Goal: Use online tool/utility

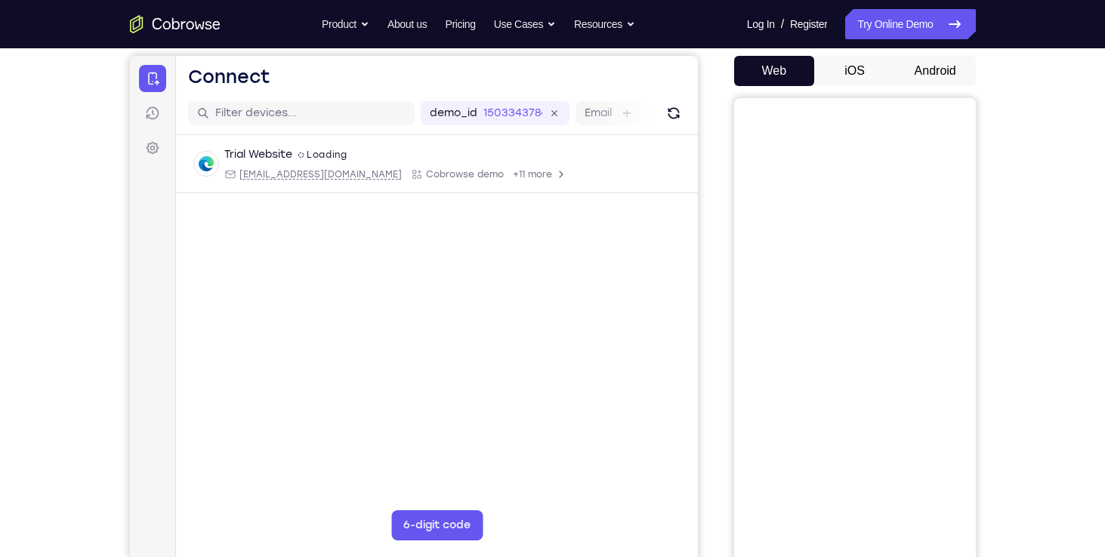
click at [945, 77] on button "Android" at bounding box center [935, 71] width 81 height 30
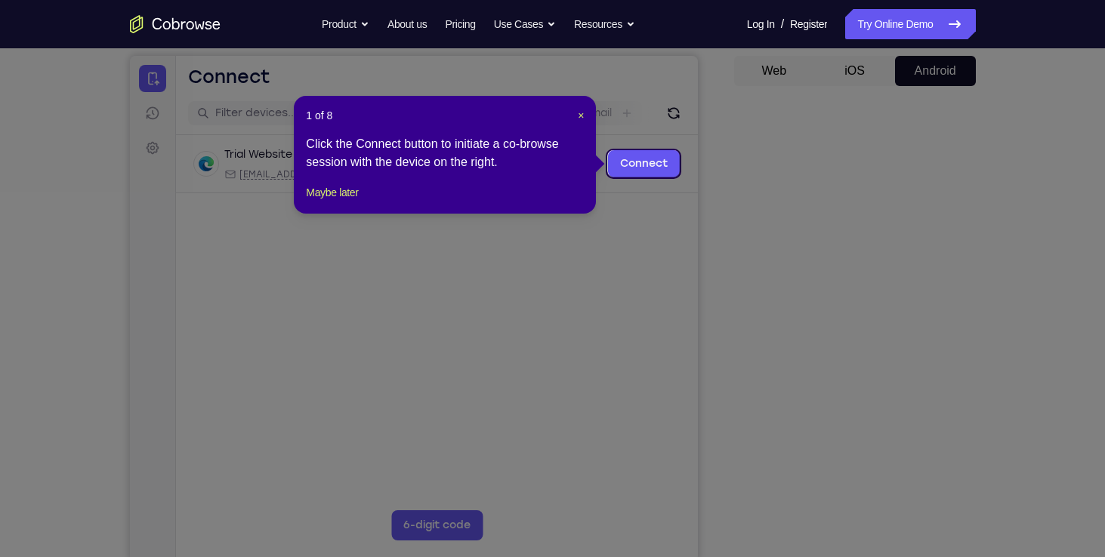
click at [820, 326] on icon at bounding box center [558, 278] width 1116 height 557
click at [652, 240] on icon at bounding box center [558, 278] width 1116 height 557
click at [334, 202] on button "Maybe later" at bounding box center [332, 193] width 52 height 18
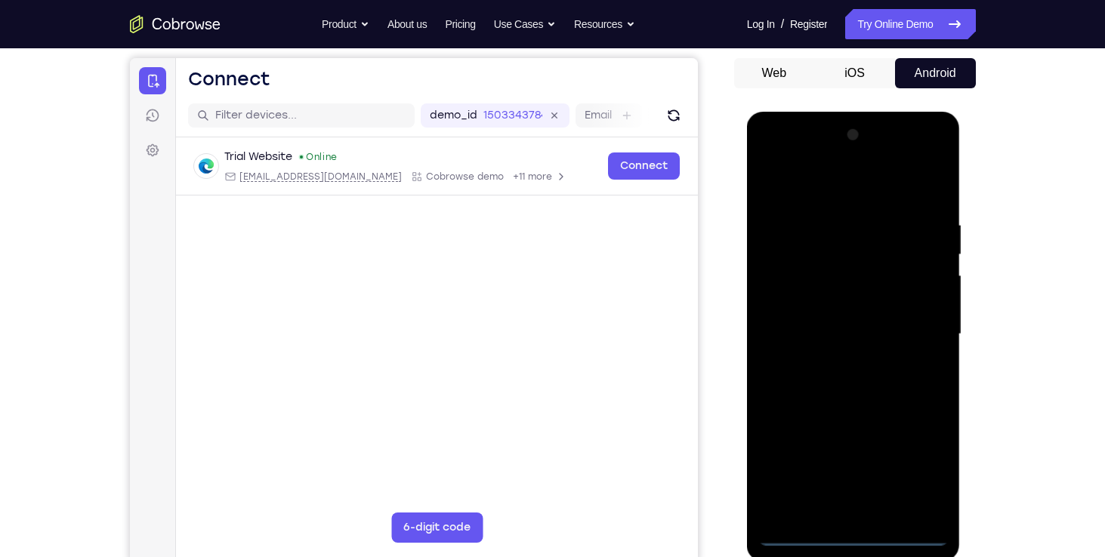
scroll to position [142, 0]
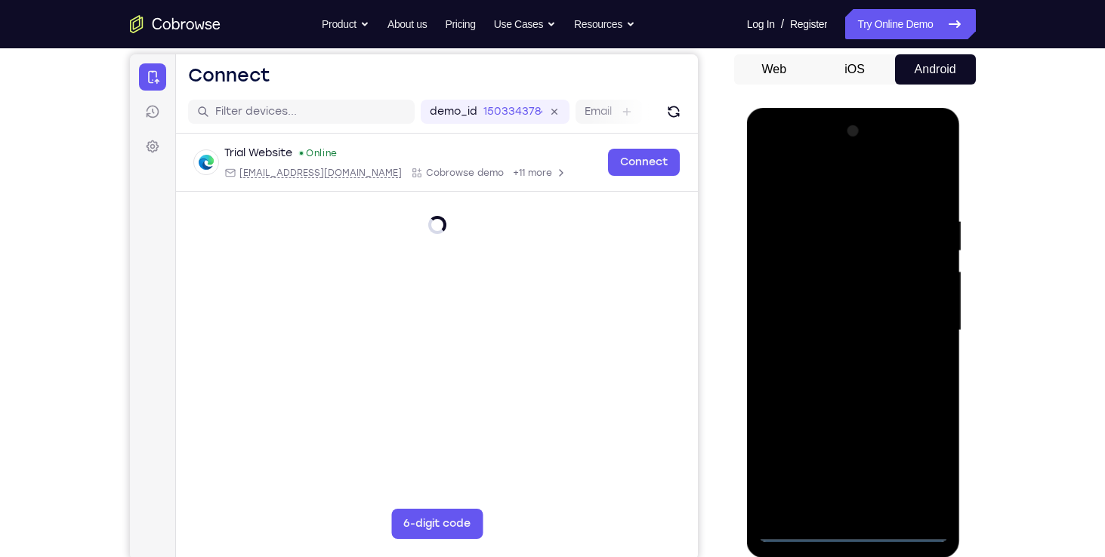
click at [855, 530] on div at bounding box center [853, 330] width 190 height 423
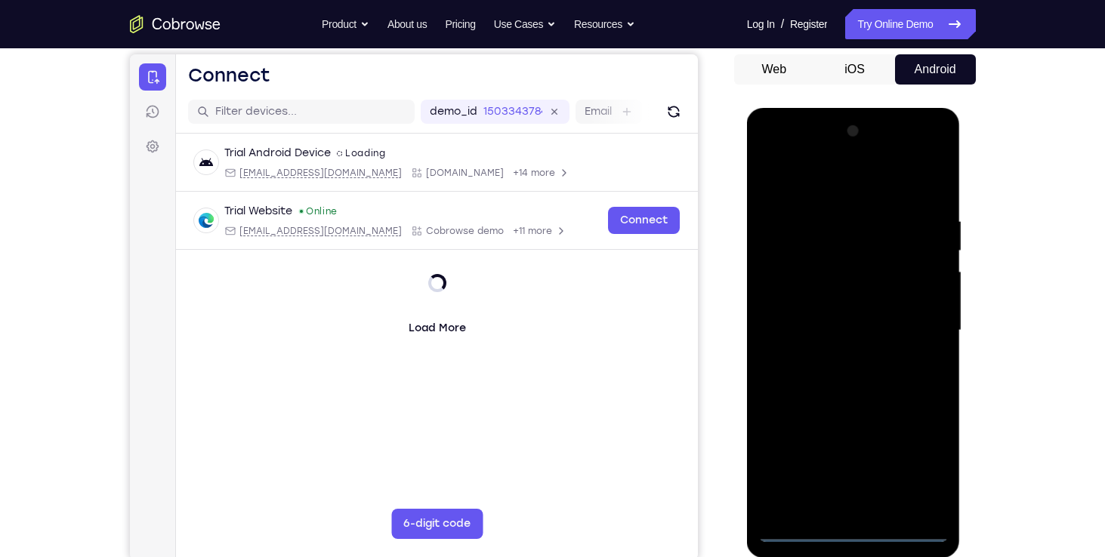
click at [855, 533] on div at bounding box center [853, 330] width 190 height 423
click at [928, 461] on div at bounding box center [853, 330] width 190 height 423
click at [869, 183] on div at bounding box center [853, 330] width 190 height 423
click at [836, 249] on div at bounding box center [853, 330] width 190 height 423
click at [905, 479] on div at bounding box center [853, 330] width 190 height 423
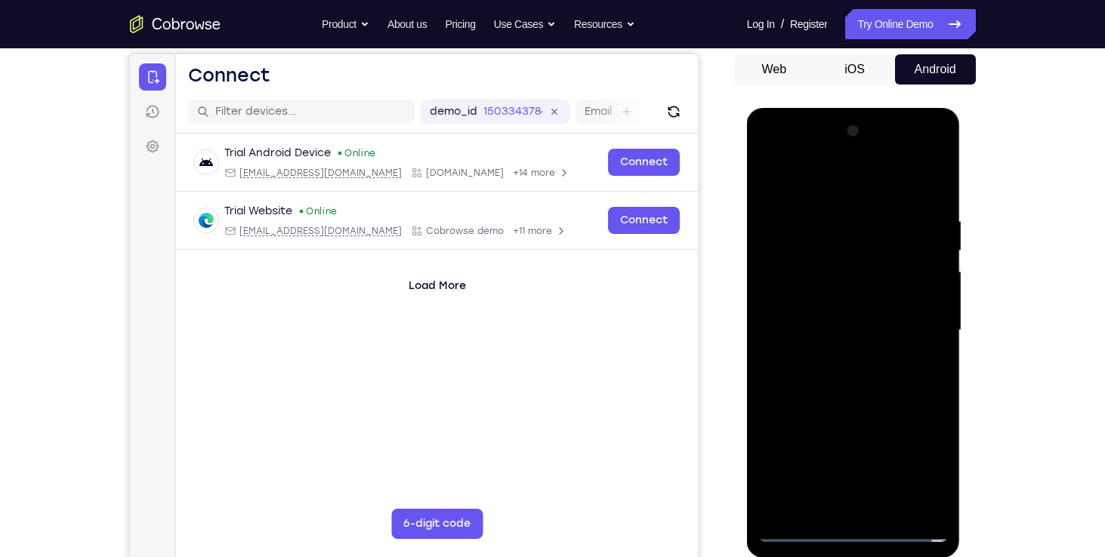
click at [864, 424] on div at bounding box center [853, 330] width 190 height 423
click at [836, 477] on div at bounding box center [853, 330] width 190 height 423
click at [896, 419] on div at bounding box center [853, 330] width 190 height 423
click at [907, 476] on div at bounding box center [853, 330] width 190 height 423
click at [780, 443] on div at bounding box center [853, 330] width 190 height 423
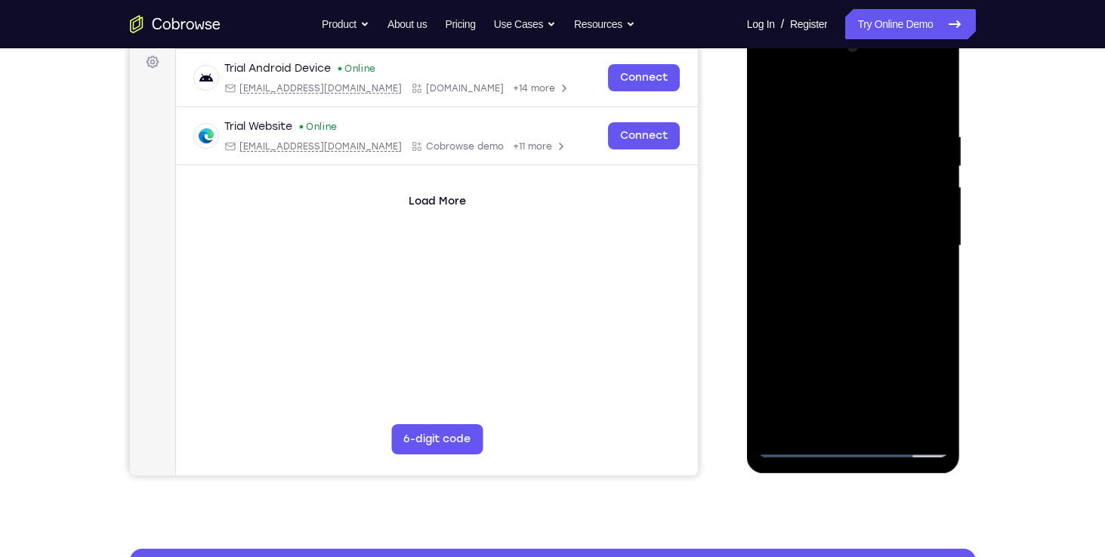
scroll to position [227, 0]
click at [810, 233] on div at bounding box center [853, 246] width 190 height 423
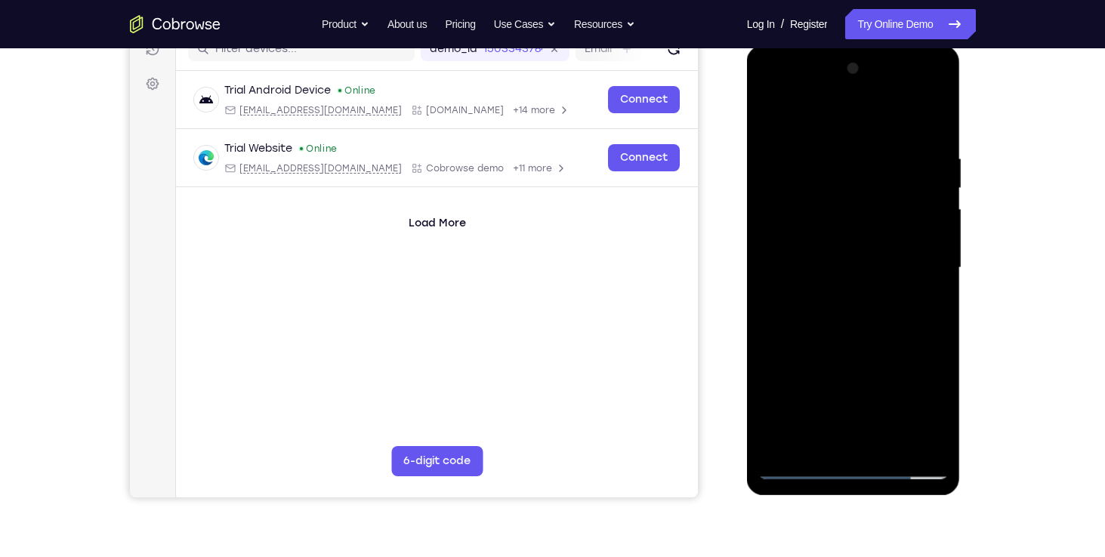
scroll to position [204, 0]
click at [807, 251] on div at bounding box center [853, 268] width 190 height 423
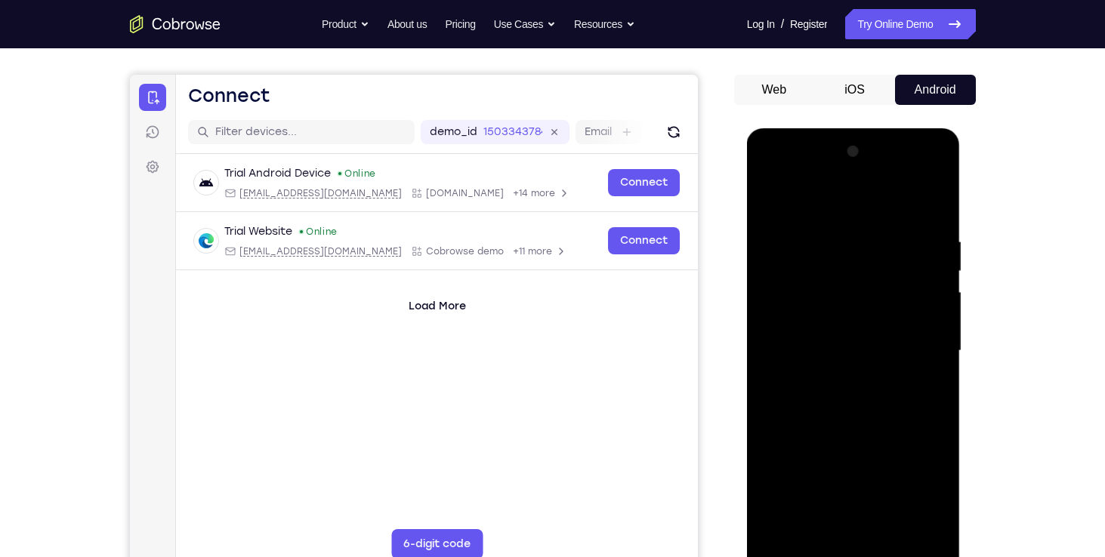
scroll to position [70, 0]
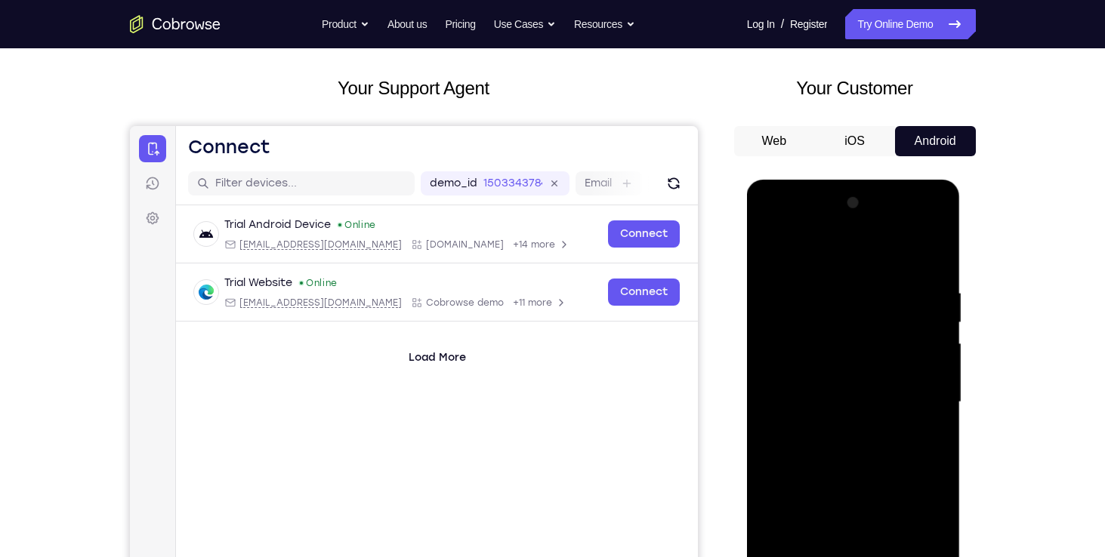
click at [924, 272] on div at bounding box center [853, 402] width 190 height 423
click at [911, 320] on div at bounding box center [853, 402] width 190 height 423
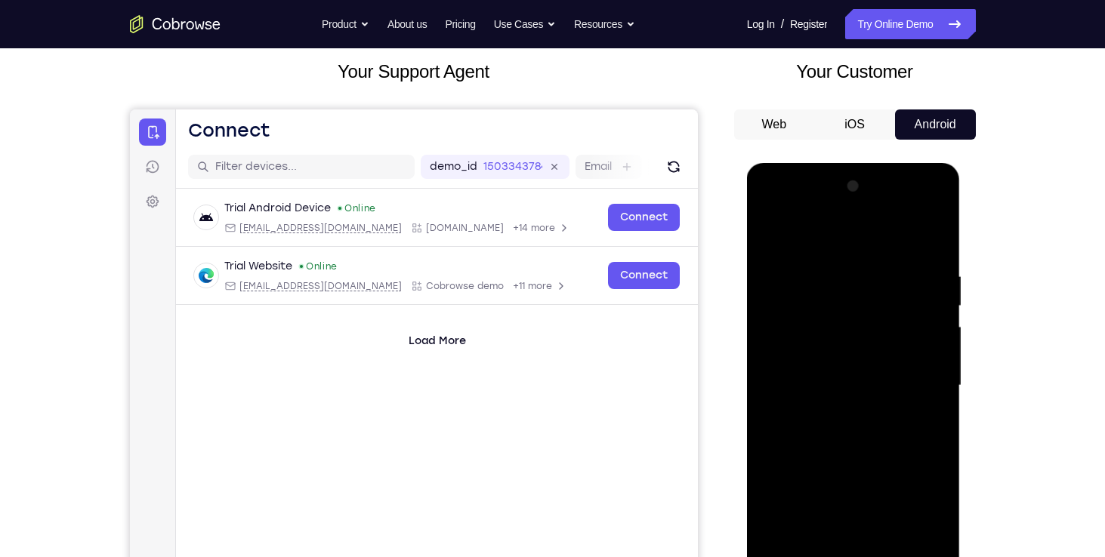
scroll to position [85, 0]
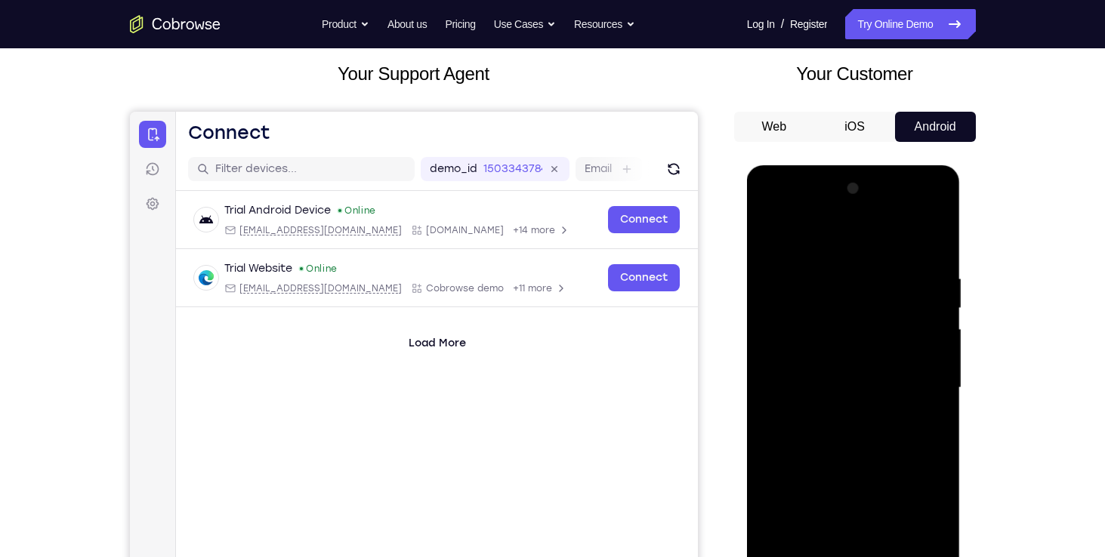
click at [935, 231] on div at bounding box center [853, 388] width 190 height 423
click at [882, 291] on div at bounding box center [853, 388] width 190 height 423
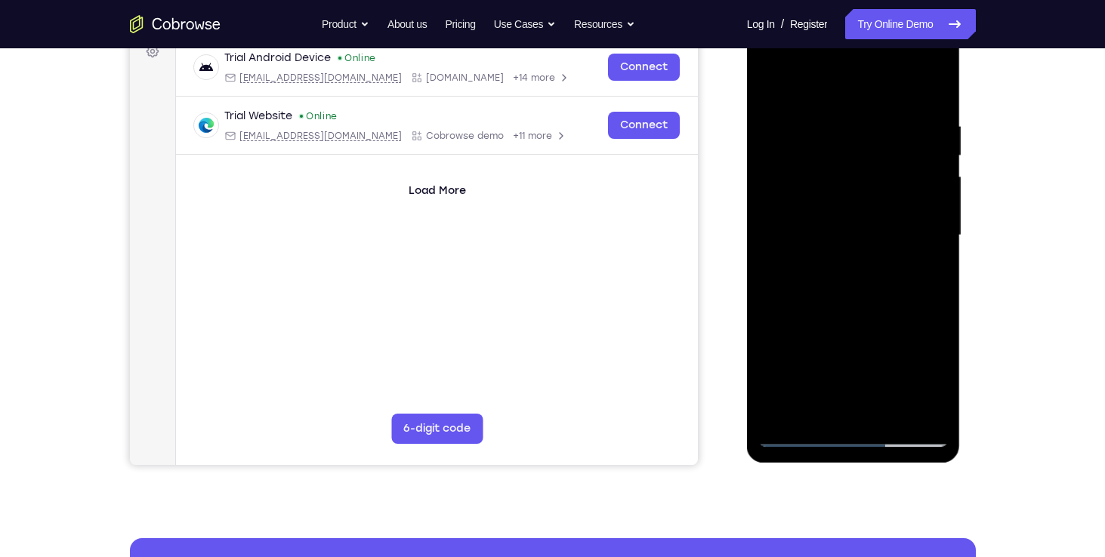
scroll to position [239, 0]
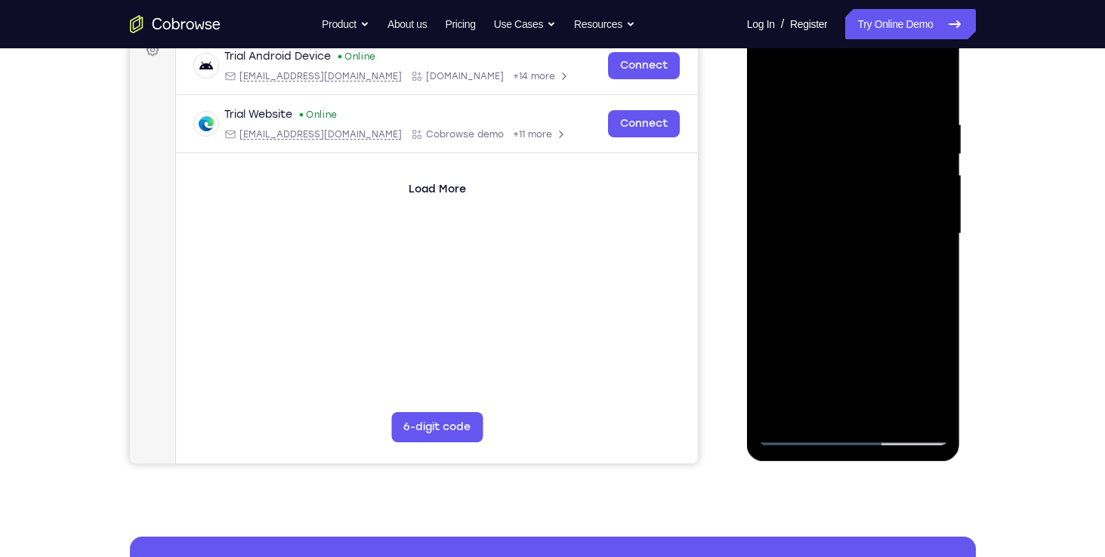
drag, startPoint x: 845, startPoint y: 412, endPoint x: 910, endPoint y: 407, distance: 65.2
click at [910, 407] on div at bounding box center [853, 234] width 190 height 423
drag, startPoint x: 826, startPoint y: 405, endPoint x: 875, endPoint y: 402, distance: 49.2
click at [875, 402] on div at bounding box center [853, 234] width 190 height 423
drag, startPoint x: 838, startPoint y: 408, endPoint x: 894, endPoint y: 400, distance: 56.4
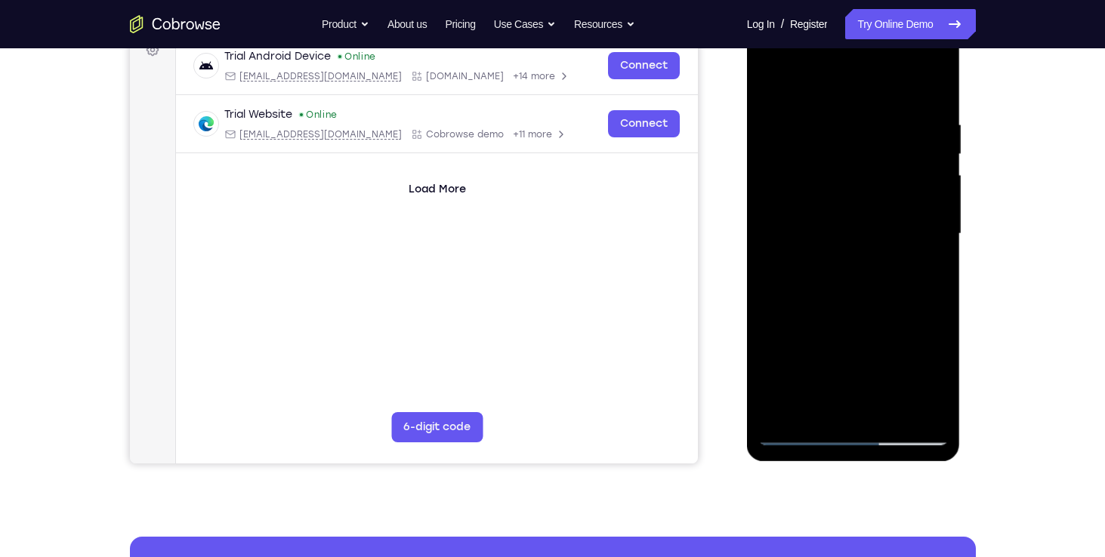
click at [894, 400] on div at bounding box center [853, 234] width 190 height 423
drag, startPoint x: 837, startPoint y: 406, endPoint x: 883, endPoint y: 406, distance: 46.1
click at [883, 406] on div at bounding box center [853, 234] width 190 height 423
drag, startPoint x: 832, startPoint y: 409, endPoint x: 888, endPoint y: 409, distance: 55.1
click at [888, 409] on div at bounding box center [853, 234] width 190 height 423
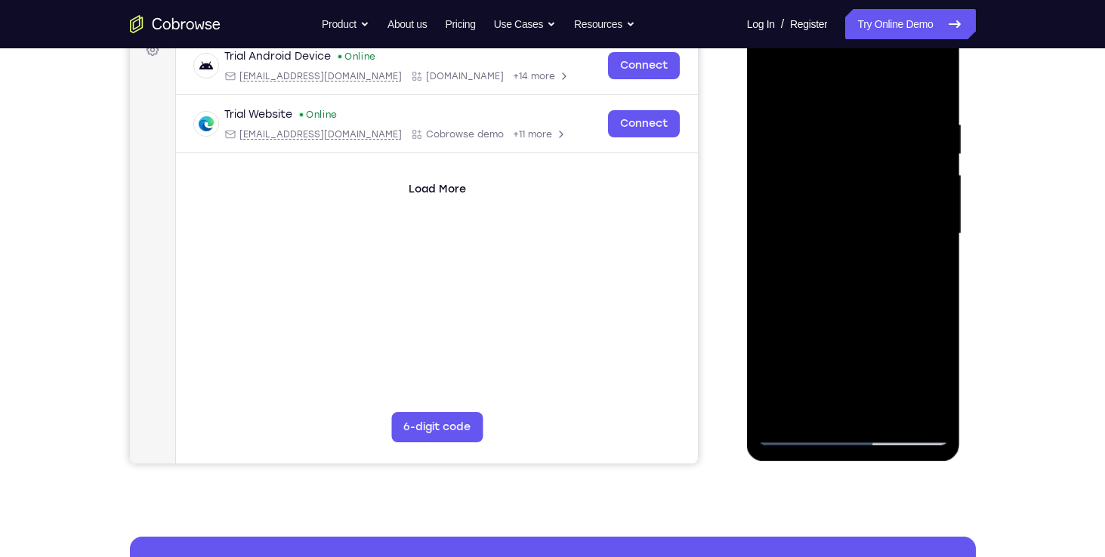
click at [774, 378] on div at bounding box center [853, 234] width 190 height 423
drag, startPoint x: 835, startPoint y: 409, endPoint x: 900, endPoint y: 409, distance: 65.0
click at [900, 409] on div at bounding box center [853, 234] width 190 height 423
click at [877, 298] on div at bounding box center [853, 234] width 190 height 423
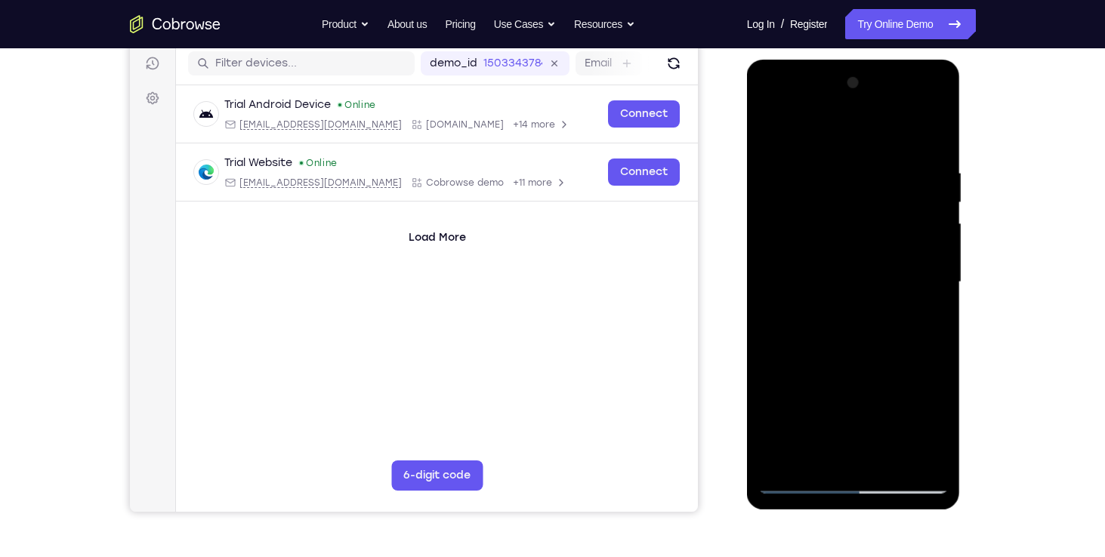
scroll to position [188, 0]
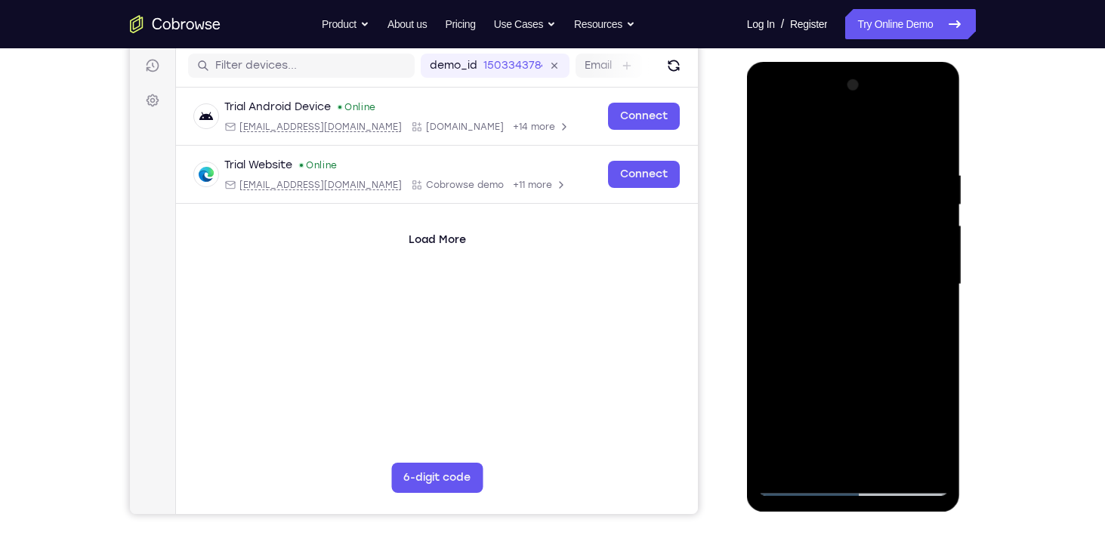
click at [809, 178] on div at bounding box center [853, 284] width 190 height 423
click at [811, 177] on div at bounding box center [853, 284] width 190 height 423
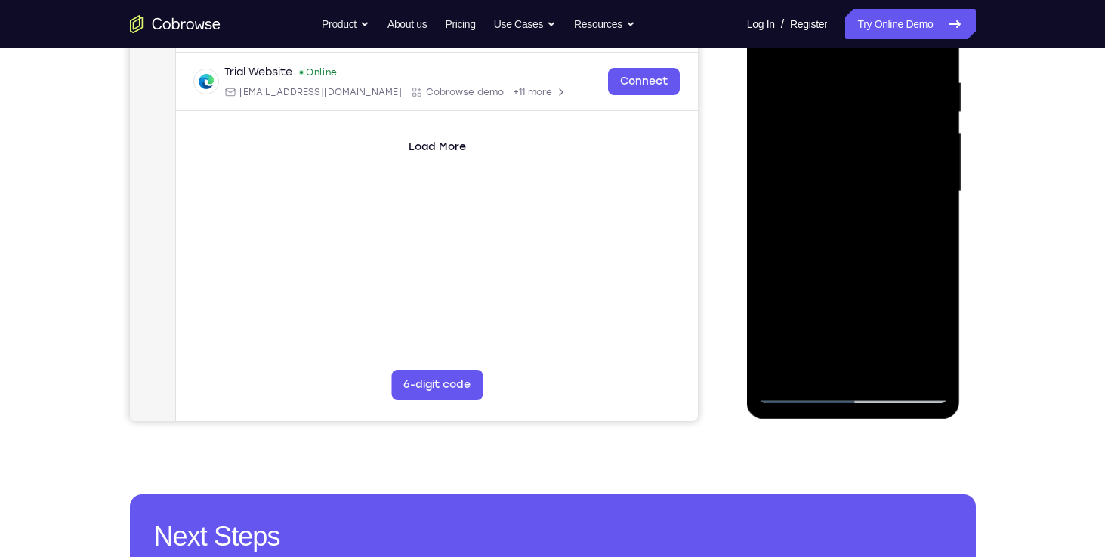
scroll to position [284, 0]
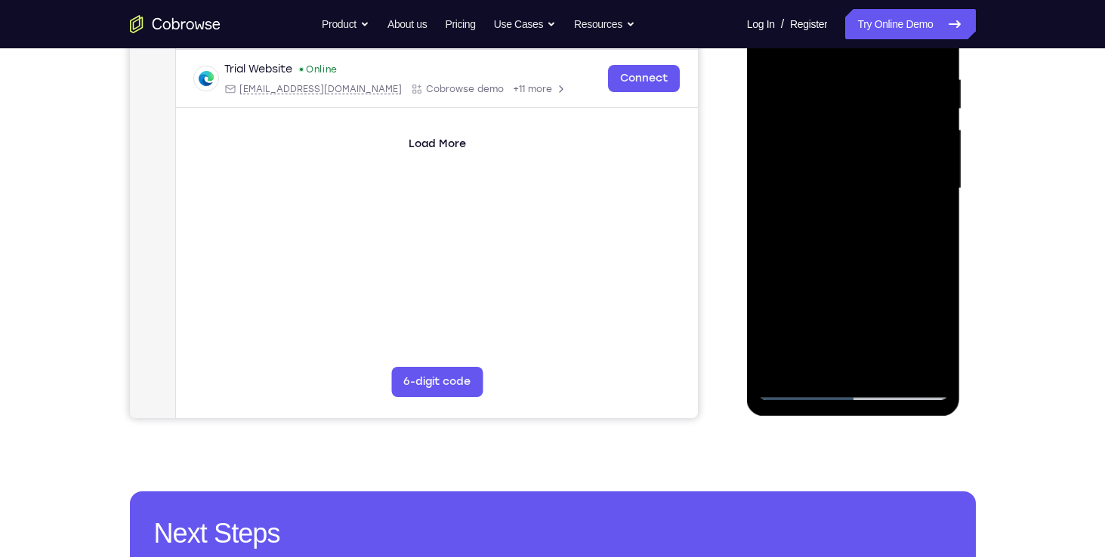
click at [837, 366] on div at bounding box center [853, 188] width 190 height 423
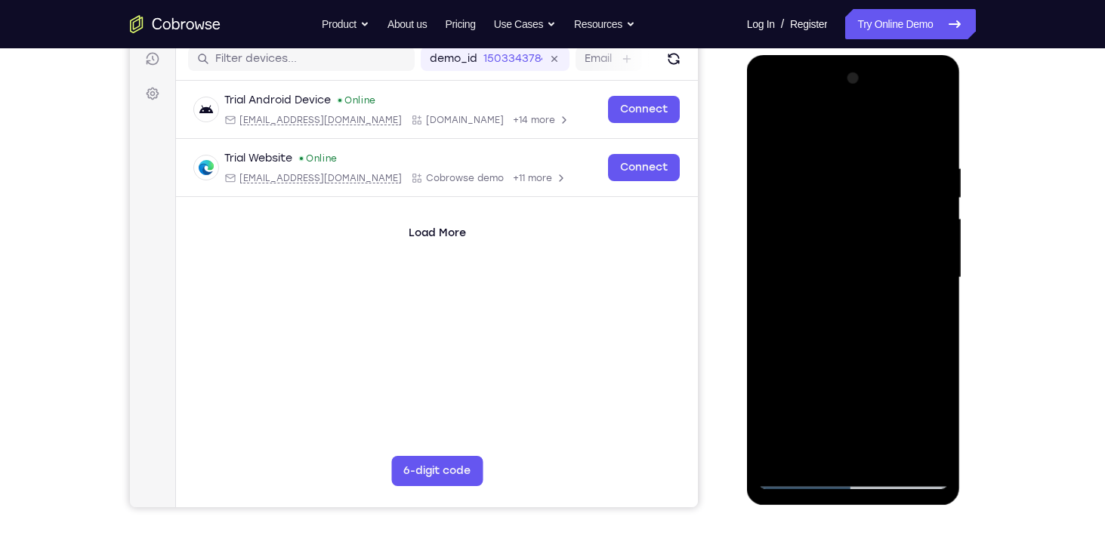
scroll to position [184, 0]
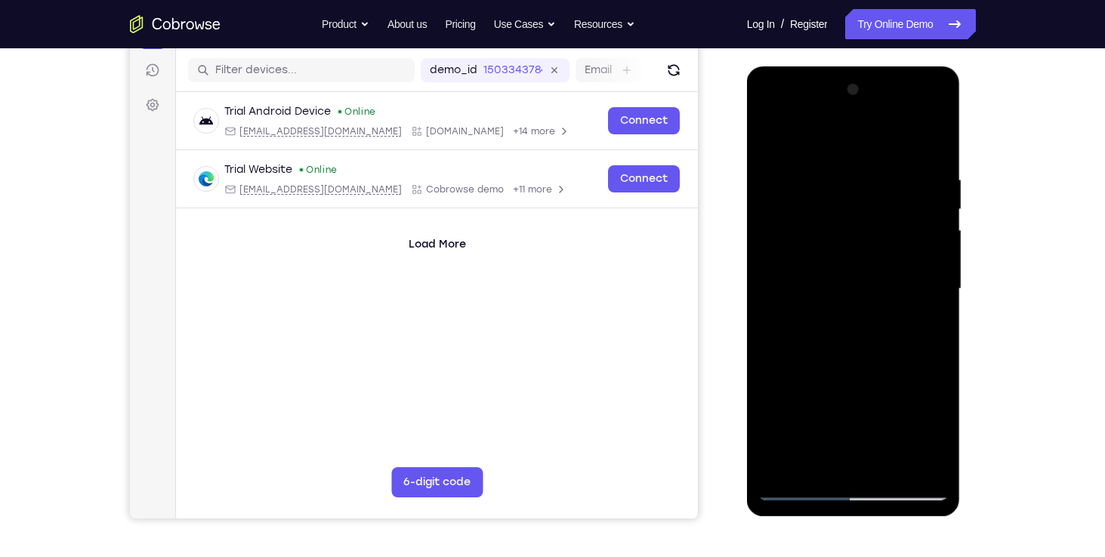
click at [937, 116] on div at bounding box center [853, 289] width 190 height 423
click at [779, 406] on div at bounding box center [853, 289] width 190 height 423
click at [825, 382] on div at bounding box center [853, 289] width 190 height 423
click at [777, 296] on div at bounding box center [853, 289] width 190 height 423
click at [801, 232] on div at bounding box center [853, 289] width 190 height 423
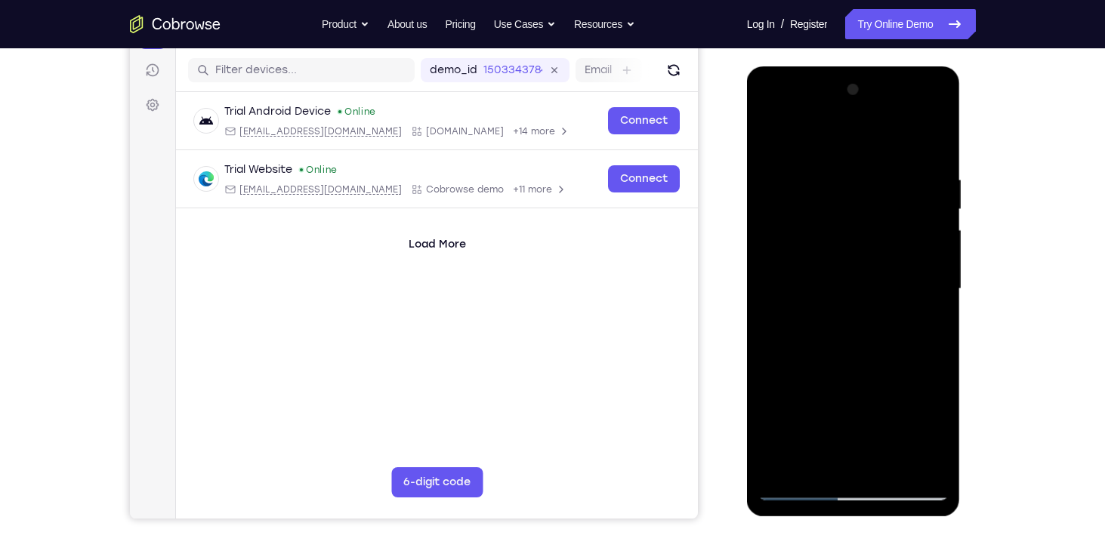
click at [791, 232] on div at bounding box center [853, 289] width 190 height 423
click at [791, 206] on div at bounding box center [853, 289] width 190 height 423
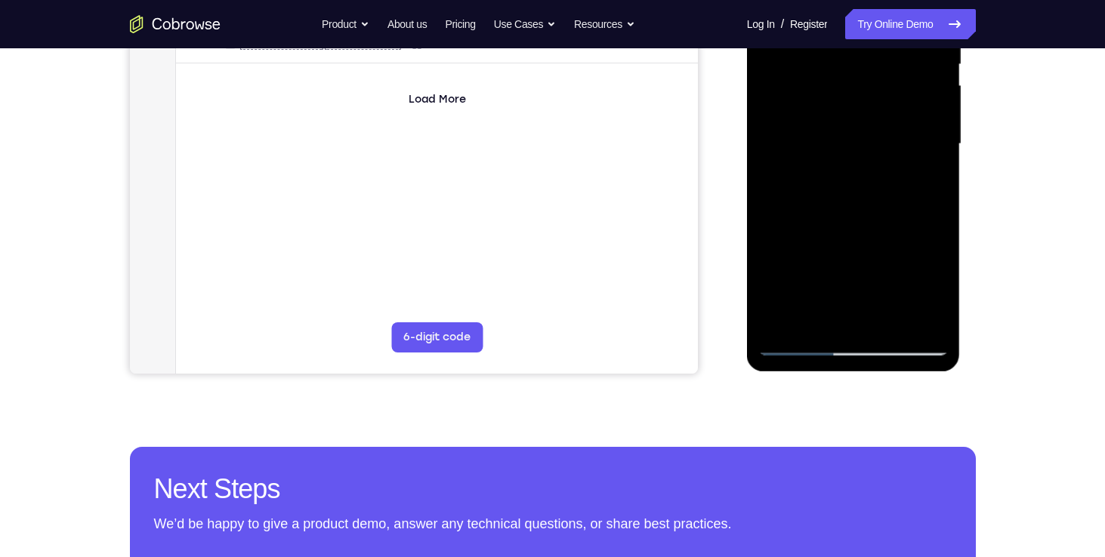
scroll to position [337, 0]
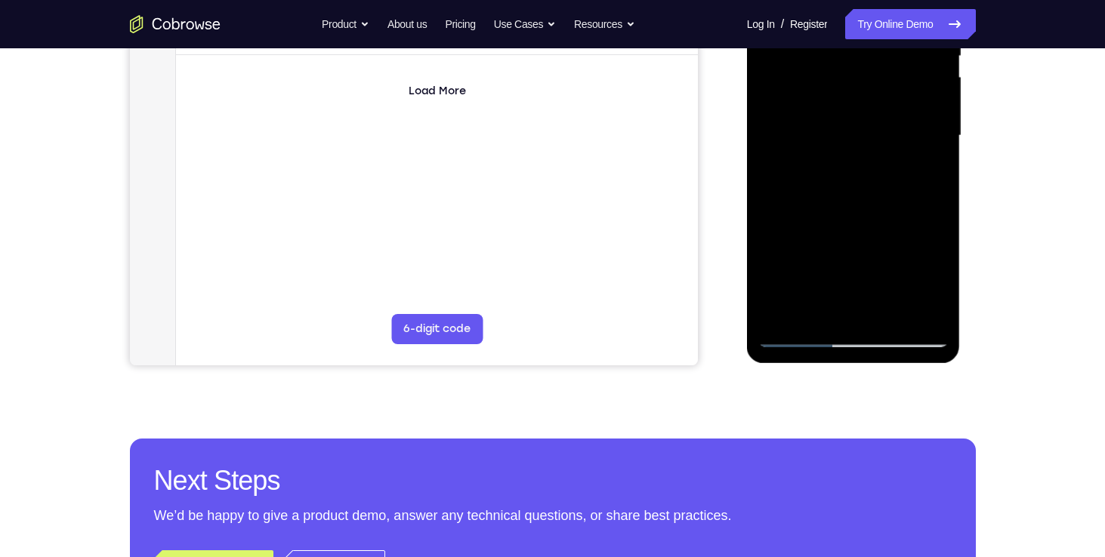
click at [924, 307] on div at bounding box center [853, 135] width 190 height 423
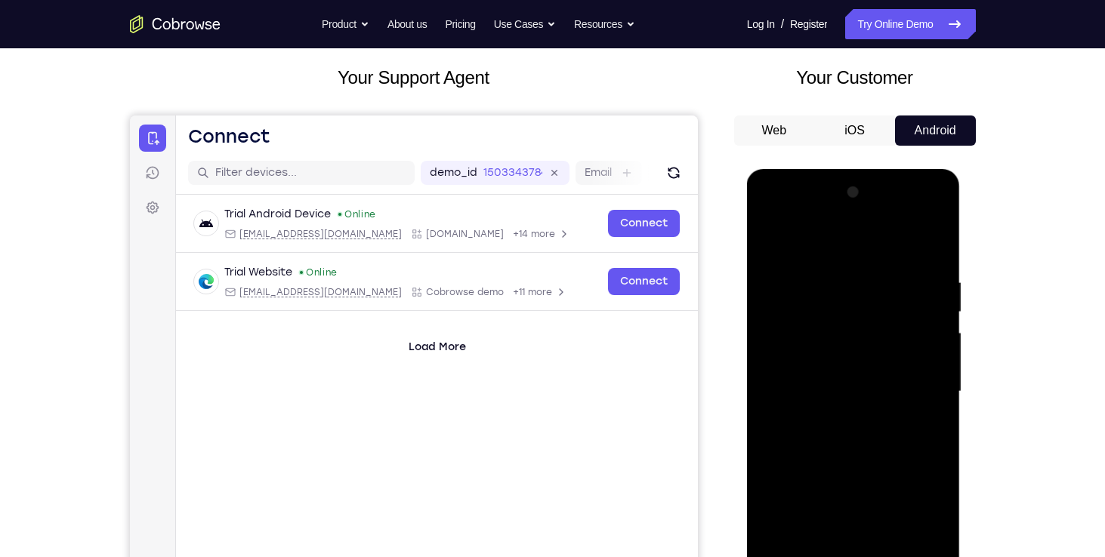
scroll to position [86, 0]
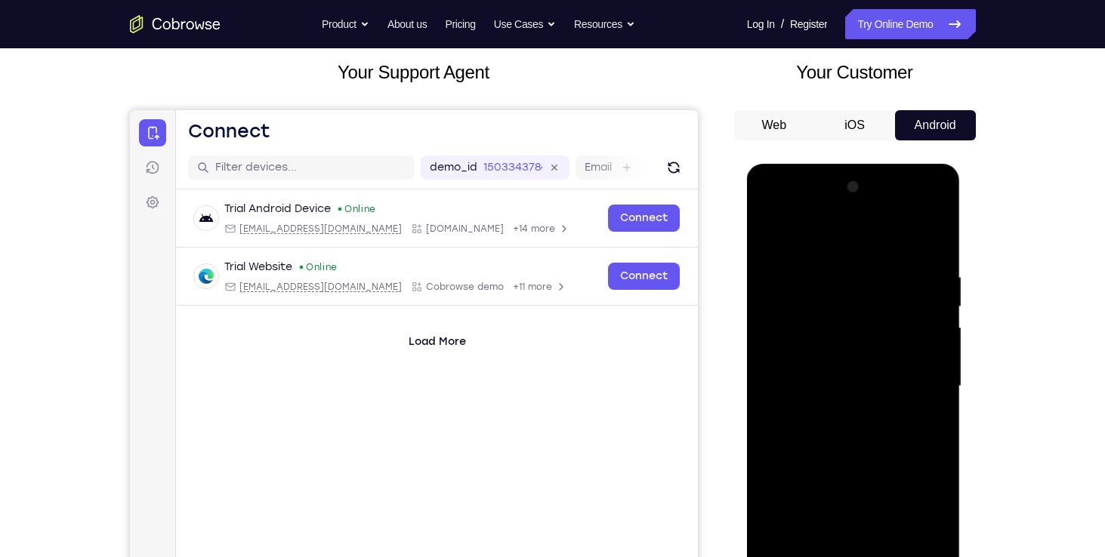
click at [817, 357] on div at bounding box center [853, 386] width 190 height 423
drag, startPoint x: 817, startPoint y: 357, endPoint x: 815, endPoint y: 298, distance: 59.7
click at [815, 298] on div at bounding box center [853, 386] width 190 height 423
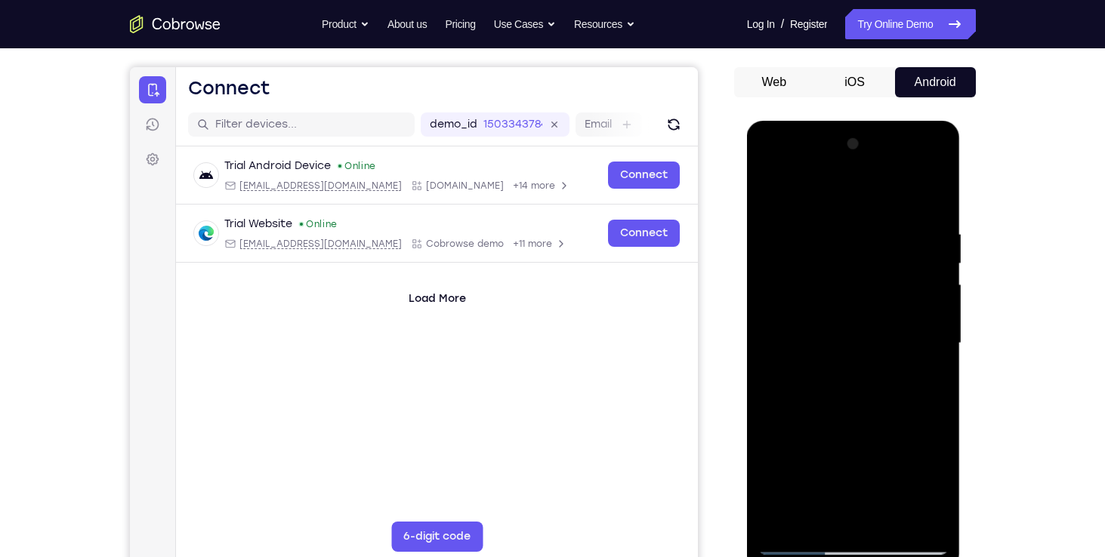
scroll to position [124, 0]
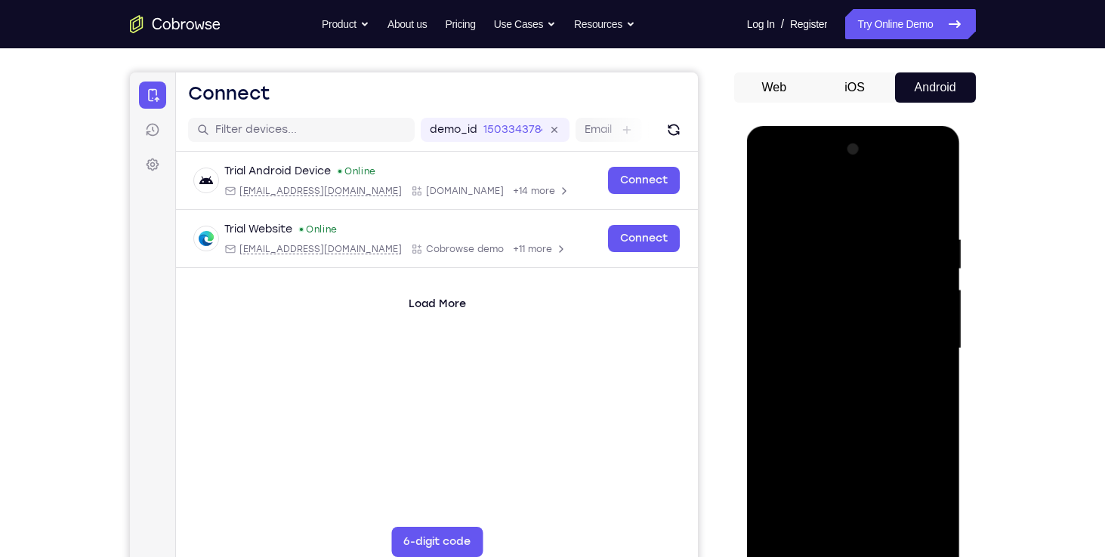
click at [770, 175] on div at bounding box center [853, 348] width 190 height 423
click at [809, 327] on div at bounding box center [853, 348] width 190 height 423
click at [787, 269] on div at bounding box center [853, 348] width 190 height 423
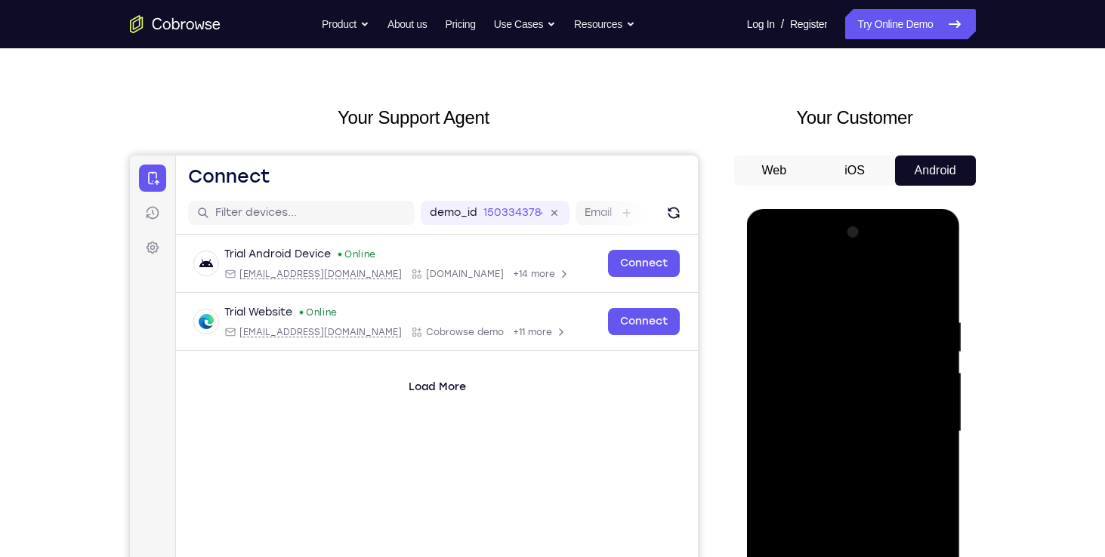
scroll to position [42, 0]
click at [773, 254] on div at bounding box center [853, 431] width 190 height 423
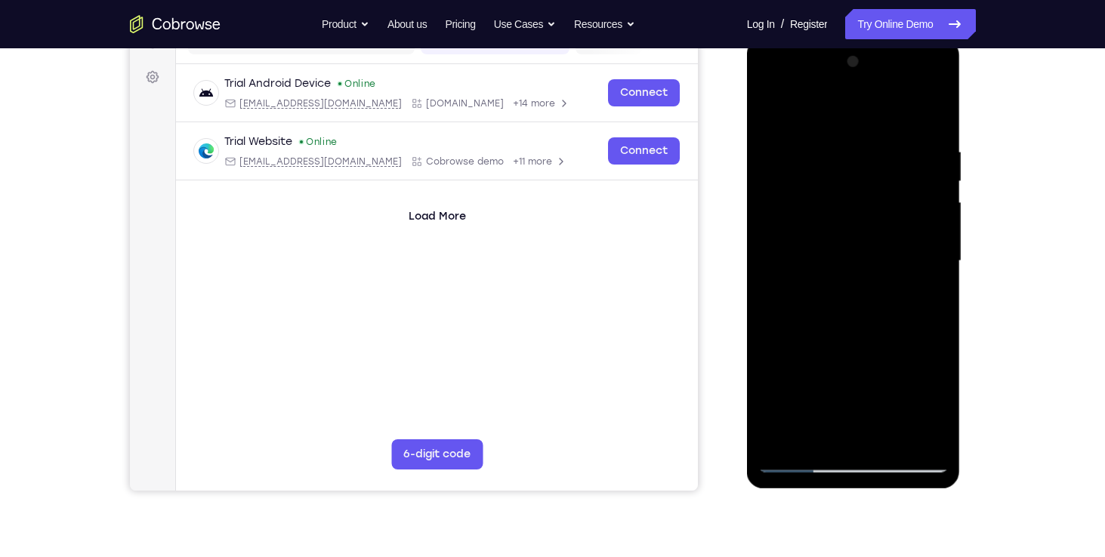
scroll to position [208, 0]
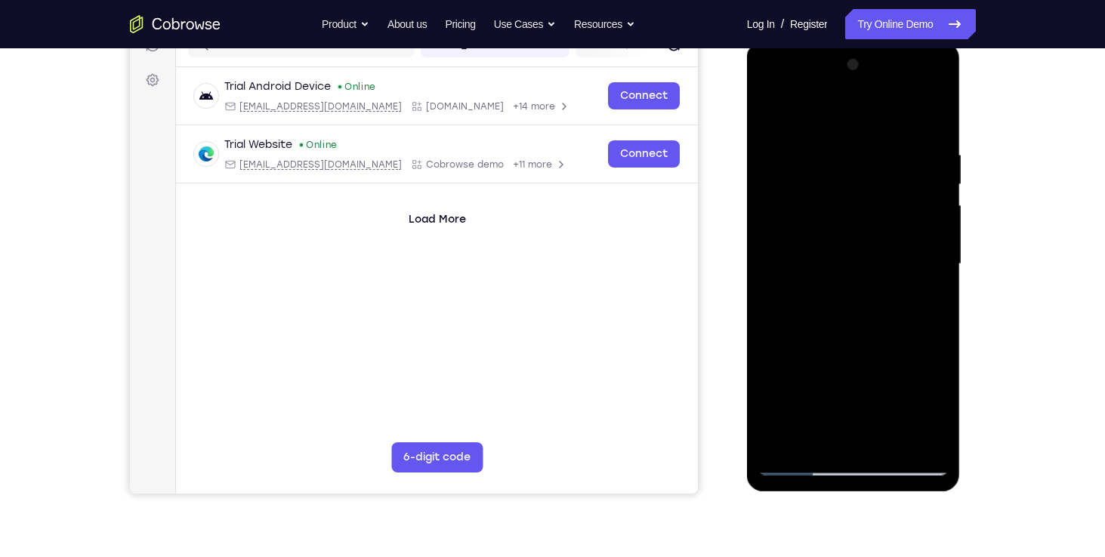
click at [770, 89] on div at bounding box center [853, 264] width 190 height 423
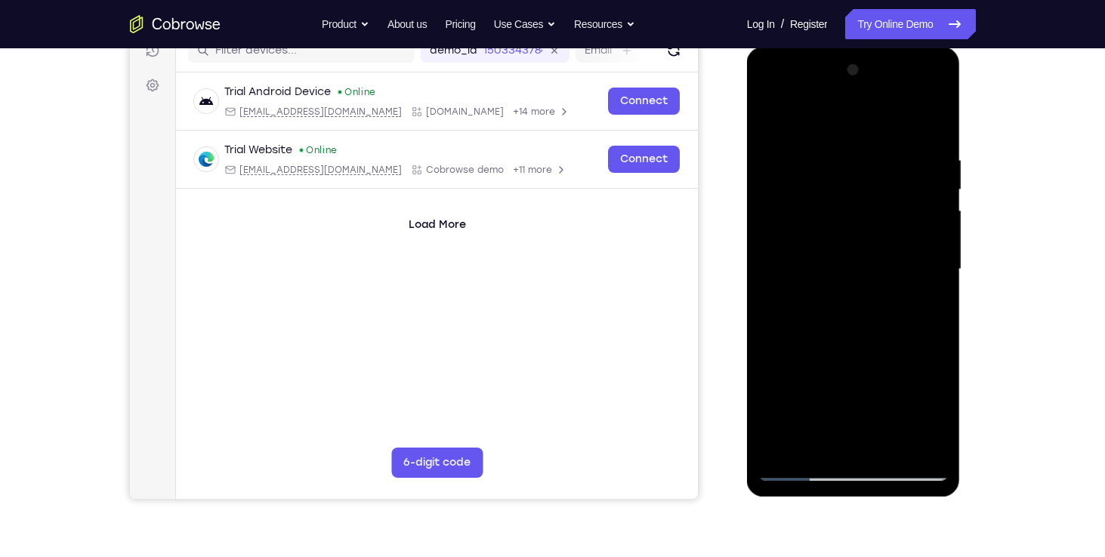
scroll to position [200, 0]
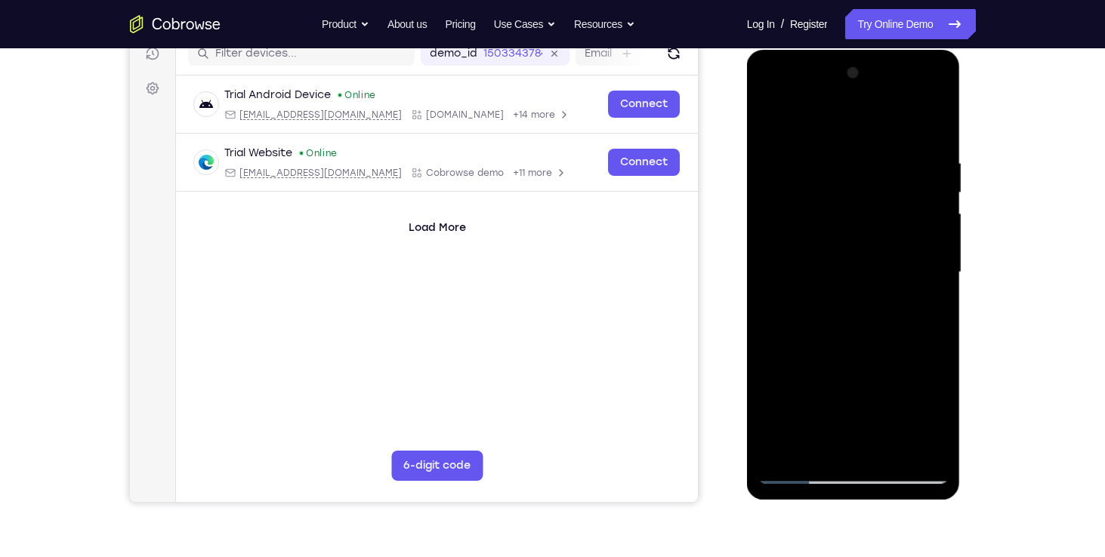
click at [891, 184] on div at bounding box center [853, 272] width 190 height 423
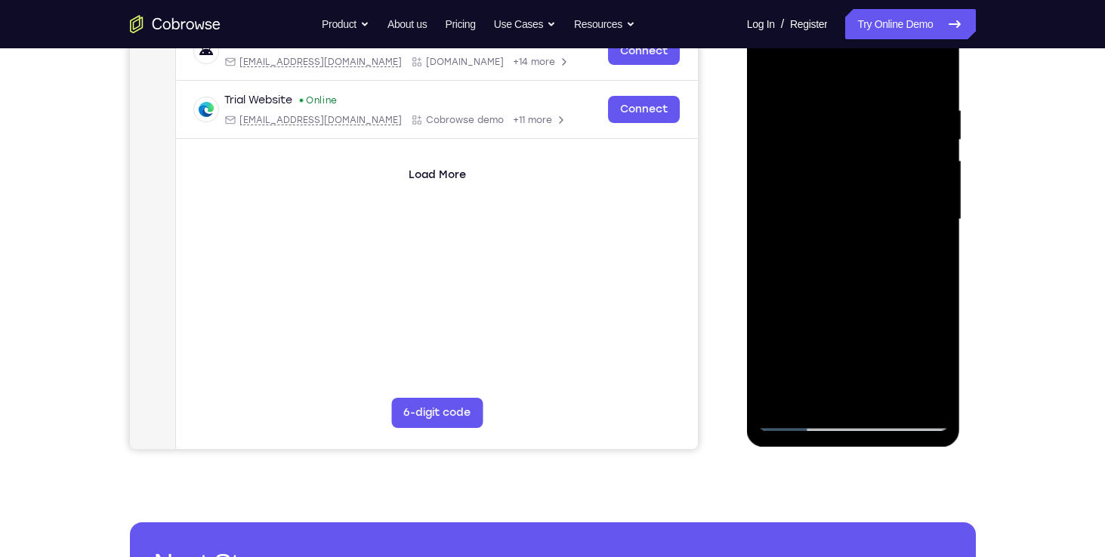
click at [817, 398] on div at bounding box center [853, 219] width 190 height 423
click at [838, 304] on div at bounding box center [853, 219] width 190 height 423
click at [802, 337] on div at bounding box center [853, 219] width 190 height 423
click at [837, 340] on div at bounding box center [853, 219] width 190 height 423
click at [902, 344] on div at bounding box center [853, 219] width 190 height 423
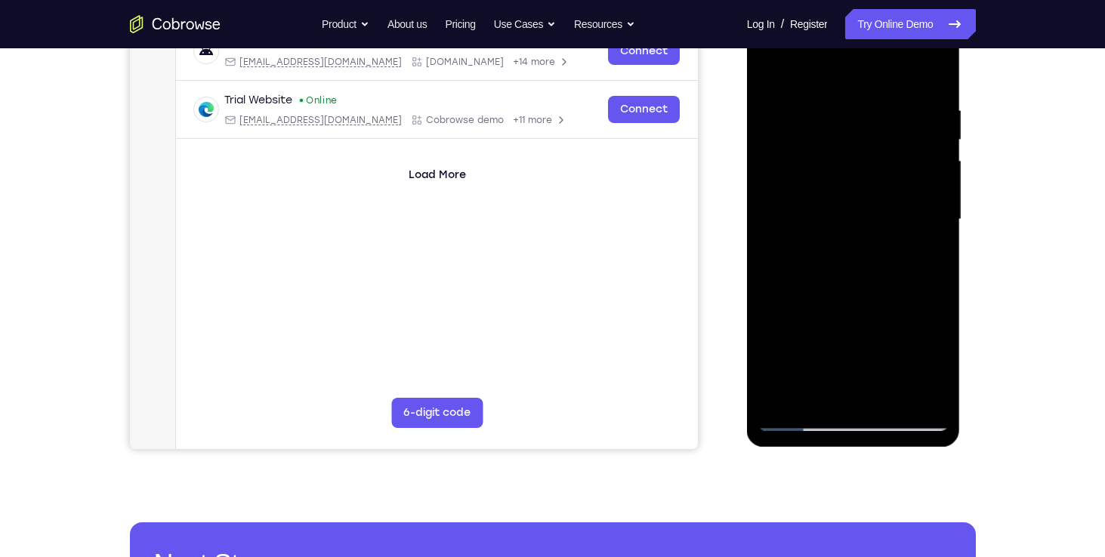
click at [860, 393] on div at bounding box center [853, 219] width 190 height 423
click at [856, 337] on div at bounding box center [853, 219] width 190 height 423
click at [840, 335] on div at bounding box center [853, 219] width 190 height 423
click at [771, 334] on div at bounding box center [853, 219] width 190 height 423
click at [854, 341] on div at bounding box center [853, 219] width 190 height 423
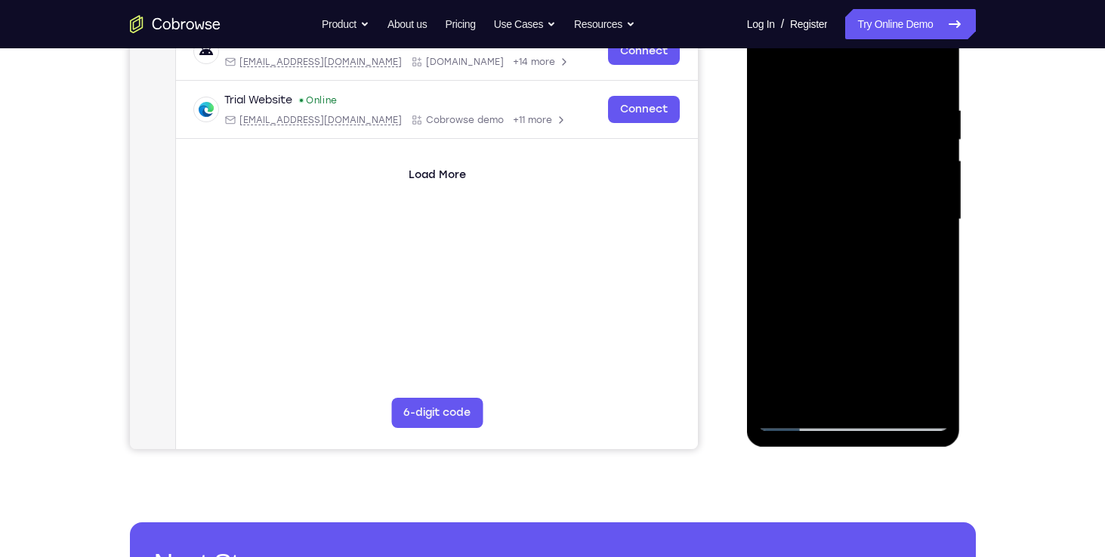
click at [938, 338] on div at bounding box center [853, 219] width 190 height 423
click at [820, 369] on div at bounding box center [853, 219] width 190 height 423
click at [934, 394] on div at bounding box center [853, 219] width 190 height 423
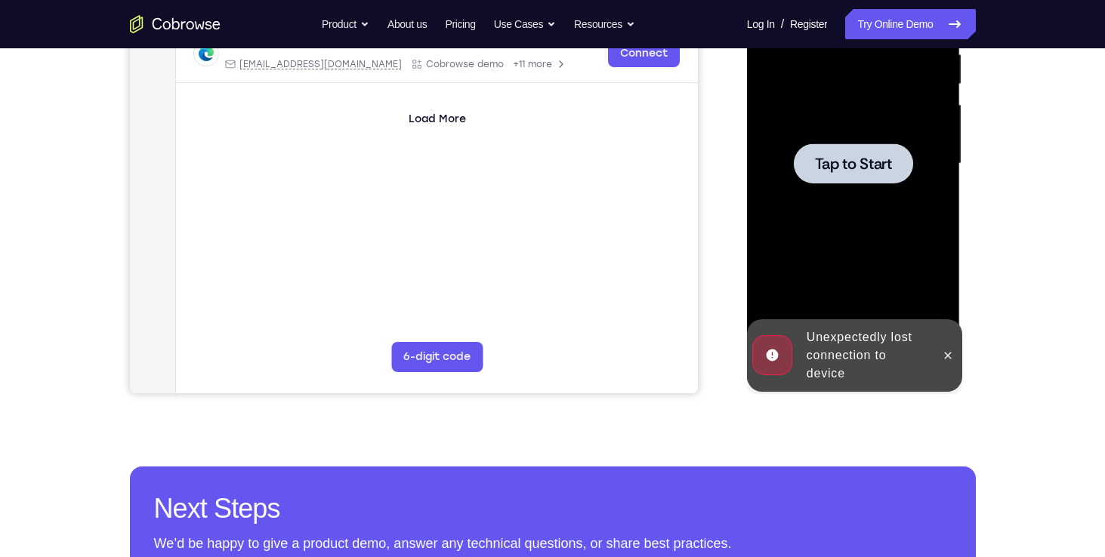
scroll to position [314, 0]
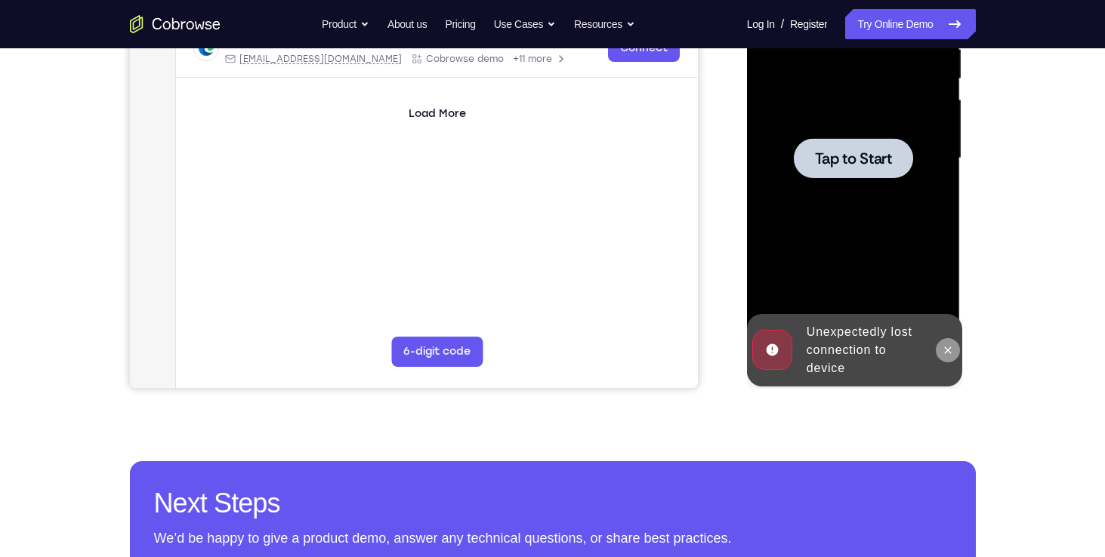
click at [947, 348] on icon at bounding box center [948, 350] width 12 height 12
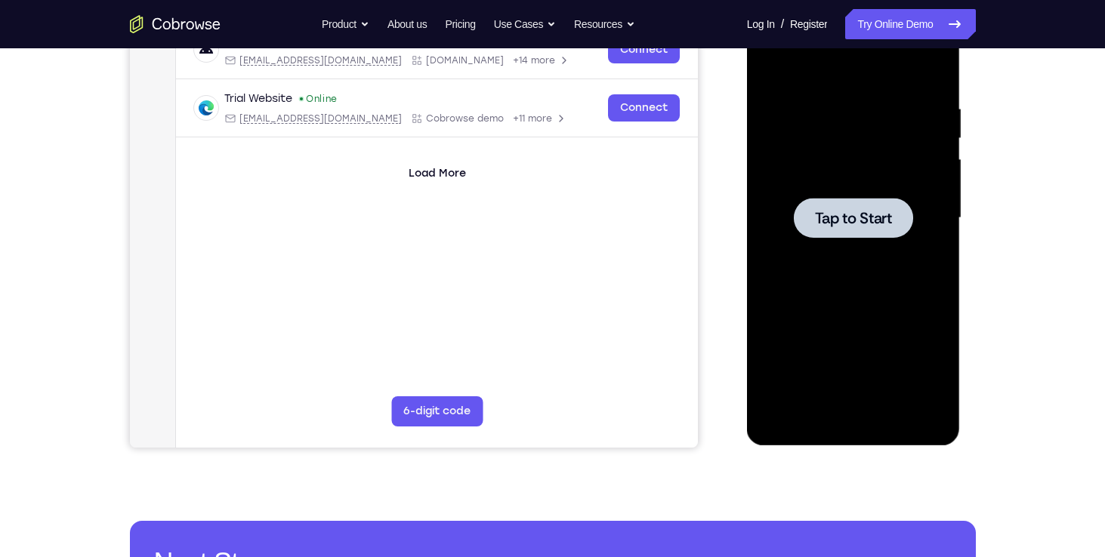
scroll to position [254, 0]
click at [850, 212] on span "Tap to Start" at bounding box center [853, 219] width 77 height 15
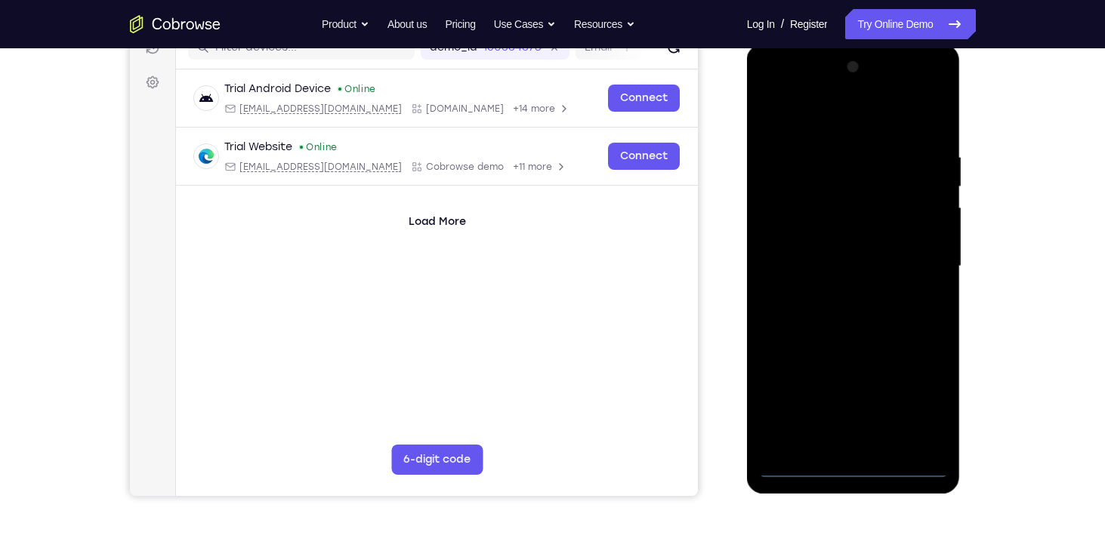
scroll to position [207, 0]
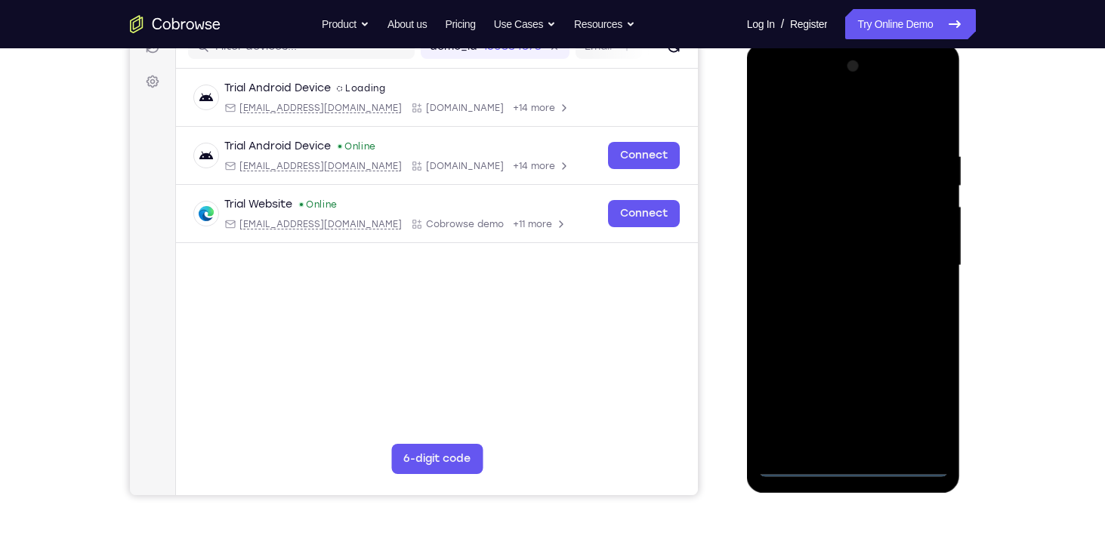
click at [851, 468] on div at bounding box center [853, 265] width 190 height 423
click at [922, 404] on div at bounding box center [853, 265] width 190 height 423
click at [812, 117] on div at bounding box center [853, 265] width 190 height 423
click at [823, 183] on div at bounding box center [853, 265] width 190 height 423
click at [813, 86] on div at bounding box center [853, 265] width 190 height 423
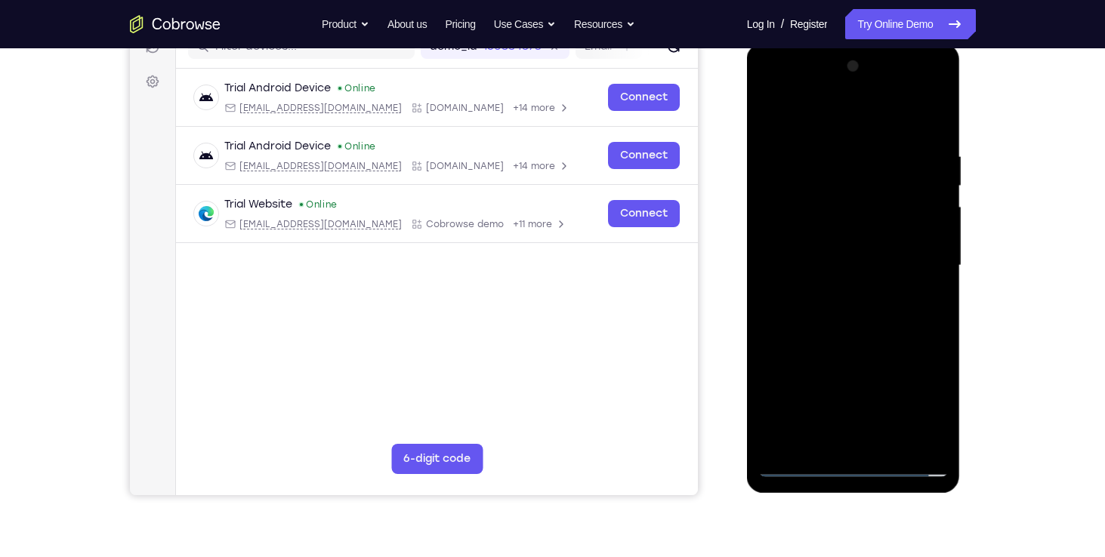
click at [911, 411] on div at bounding box center [853, 265] width 190 height 423
click at [863, 354] on div at bounding box center [853, 265] width 190 height 423
click at [838, 412] on div at bounding box center [853, 265] width 190 height 423
click at [906, 354] on div at bounding box center [853, 265] width 190 height 423
click at [915, 413] on div at bounding box center [853, 265] width 190 height 423
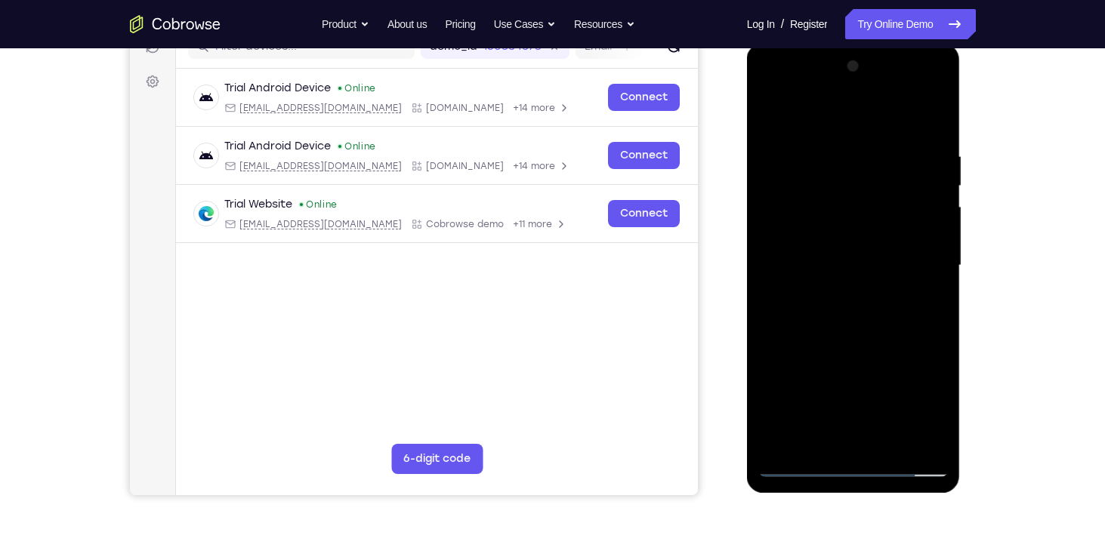
click at [774, 383] on div at bounding box center [853, 265] width 190 height 423
click at [937, 434] on div at bounding box center [853, 265] width 190 height 423
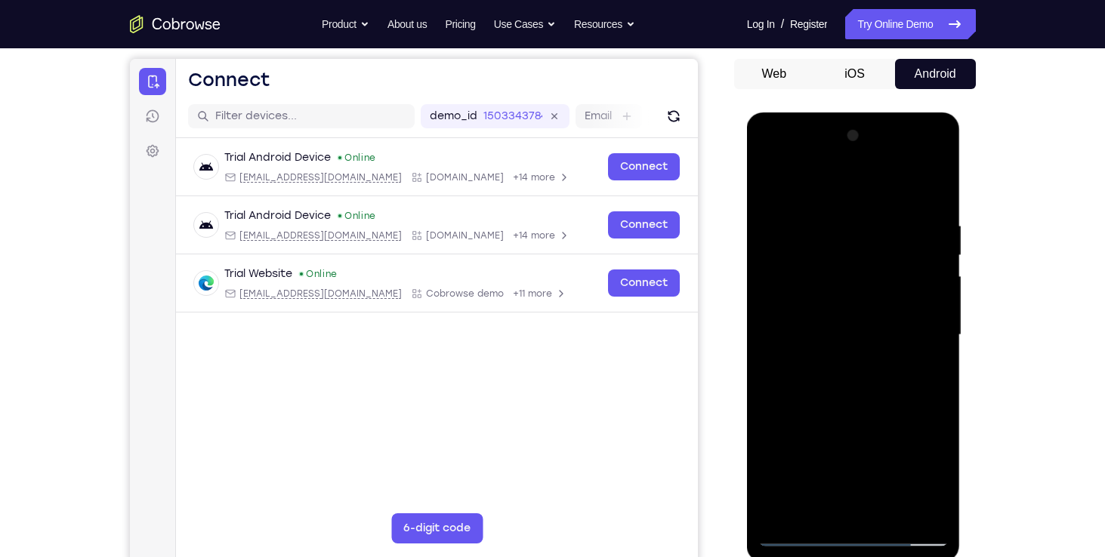
scroll to position [119, 0]
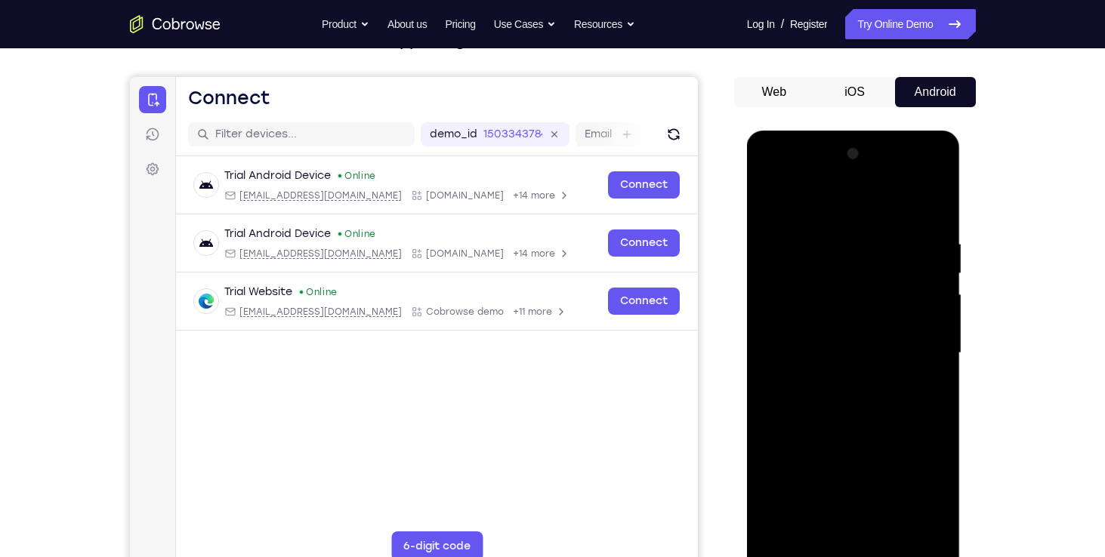
click at [915, 178] on div at bounding box center [853, 353] width 190 height 423
click at [857, 202] on div at bounding box center [853, 353] width 190 height 423
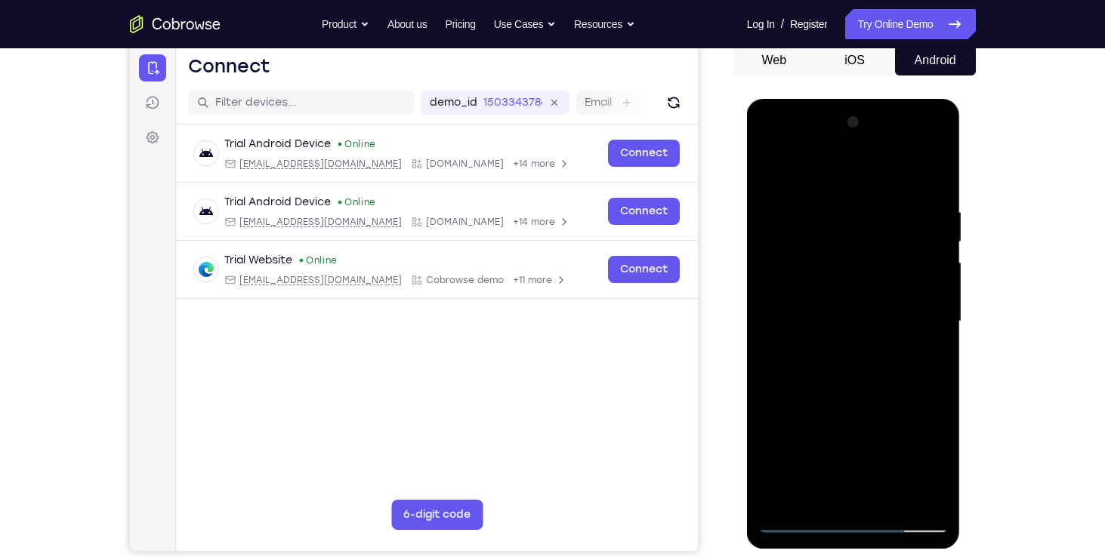
scroll to position [150, 0]
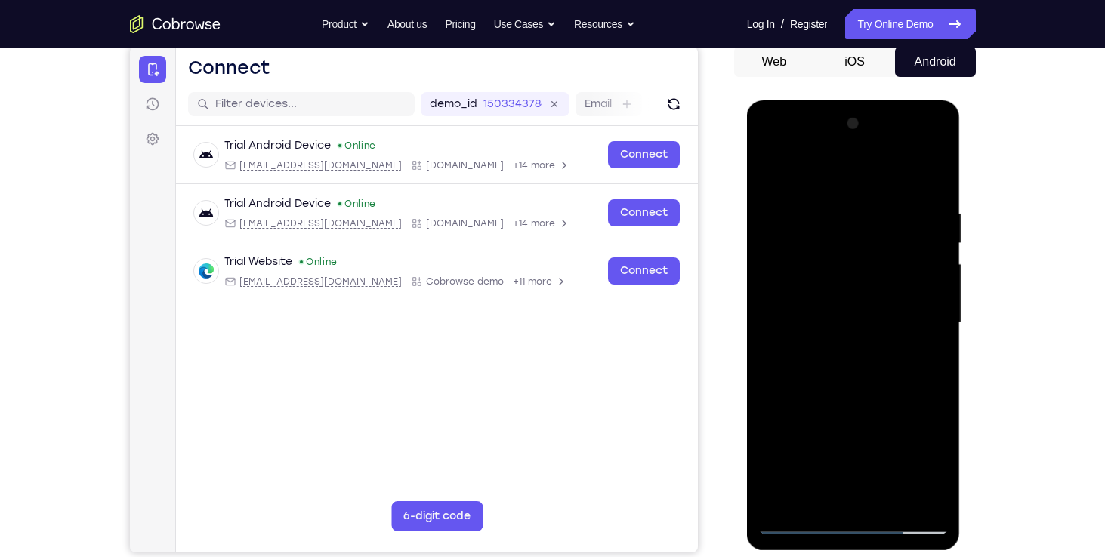
drag, startPoint x: 853, startPoint y: 381, endPoint x: 847, endPoint y: 324, distance: 57.0
click at [847, 324] on div at bounding box center [853, 323] width 190 height 423
drag, startPoint x: 847, startPoint y: 324, endPoint x: 844, endPoint y: 247, distance: 77.1
click at [844, 247] on div at bounding box center [853, 323] width 190 height 423
click at [881, 477] on div at bounding box center [853, 323] width 190 height 423
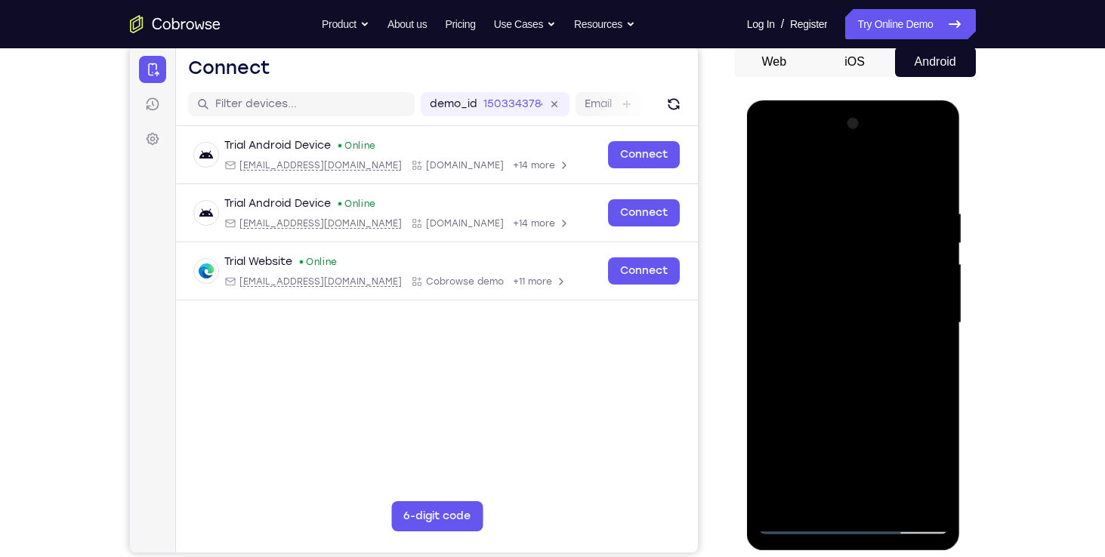
drag, startPoint x: 881, startPoint y: 477, endPoint x: 892, endPoint y: 462, distance: 18.9
click at [892, 462] on div at bounding box center [853, 323] width 190 height 423
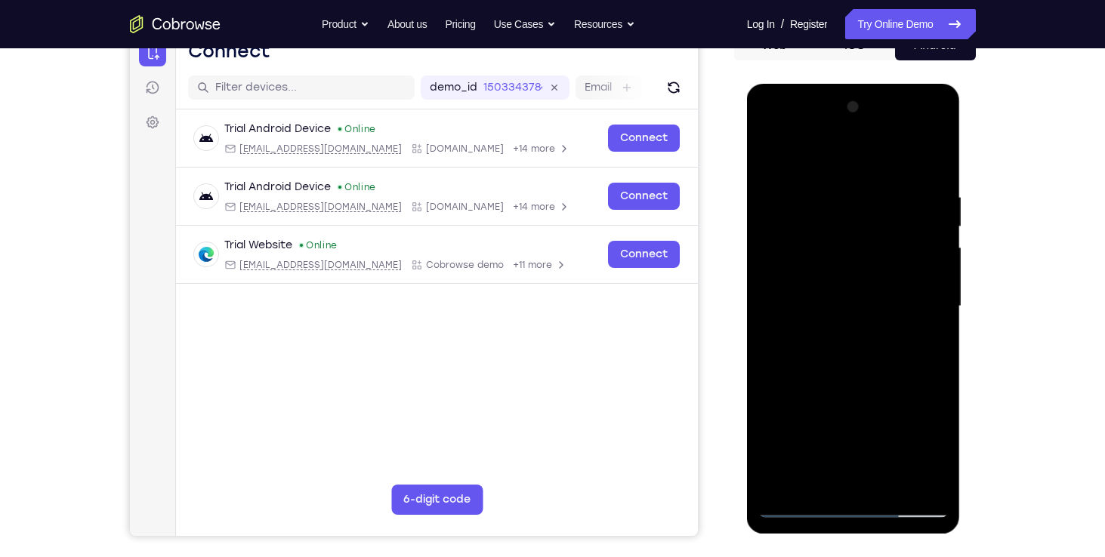
scroll to position [165, 0]
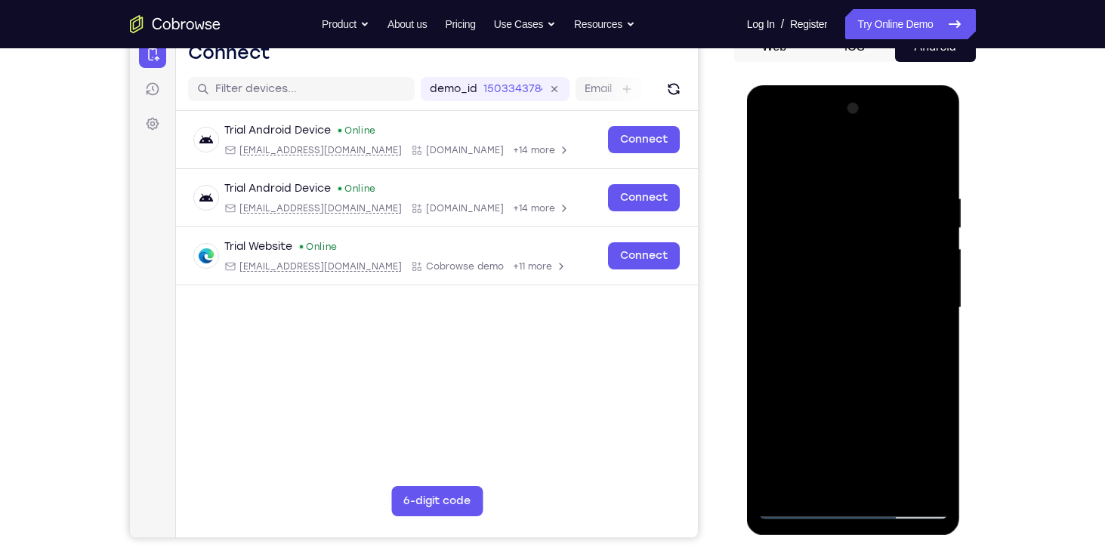
click at [767, 133] on div at bounding box center [853, 308] width 190 height 423
click at [823, 227] on div at bounding box center [853, 308] width 190 height 423
click at [806, 161] on div at bounding box center [853, 308] width 190 height 423
click at [865, 464] on div at bounding box center [853, 308] width 190 height 423
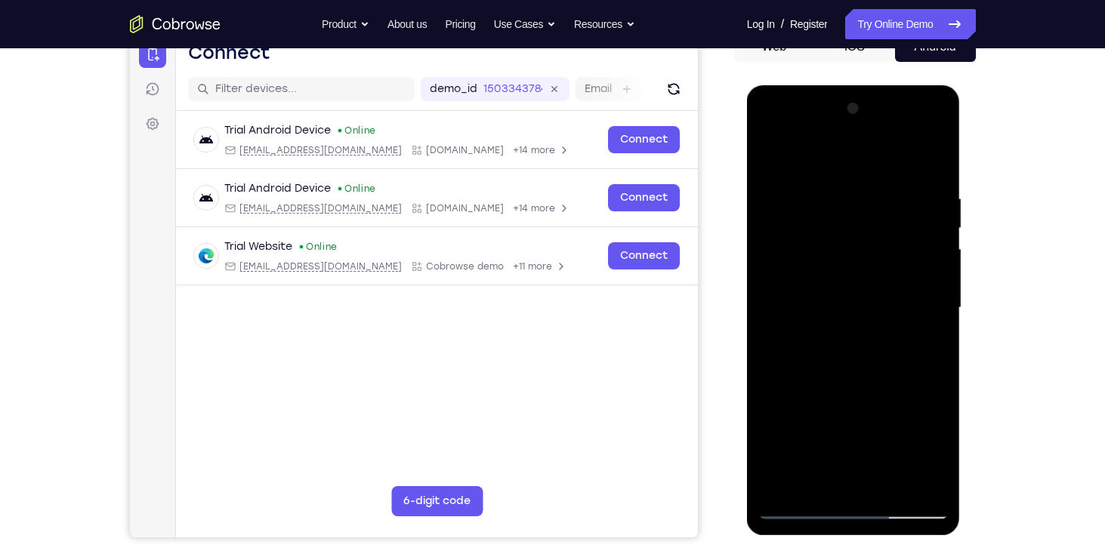
click at [865, 464] on div at bounding box center [853, 308] width 190 height 423
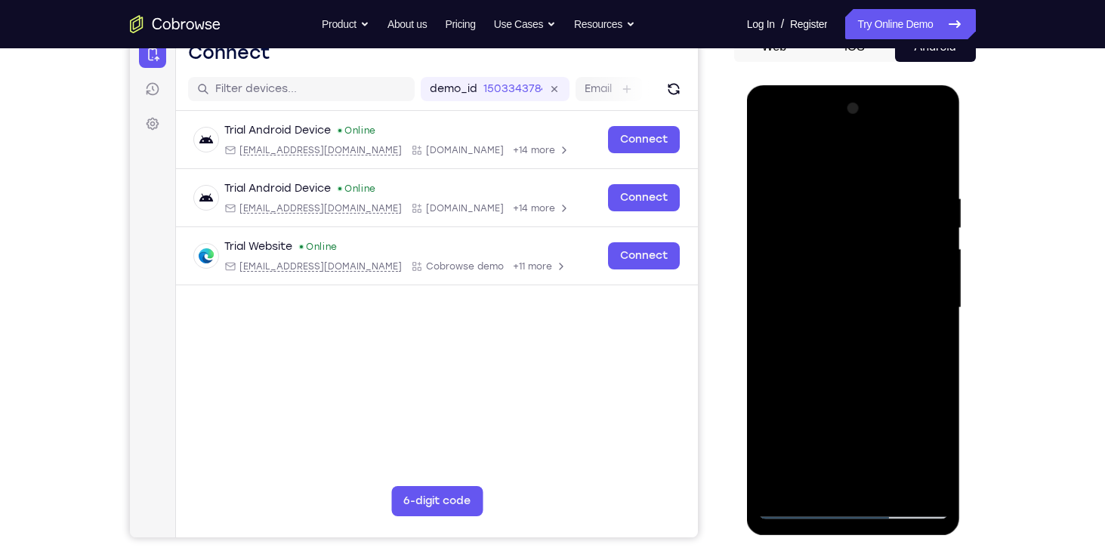
click at [865, 464] on div at bounding box center [853, 308] width 190 height 423
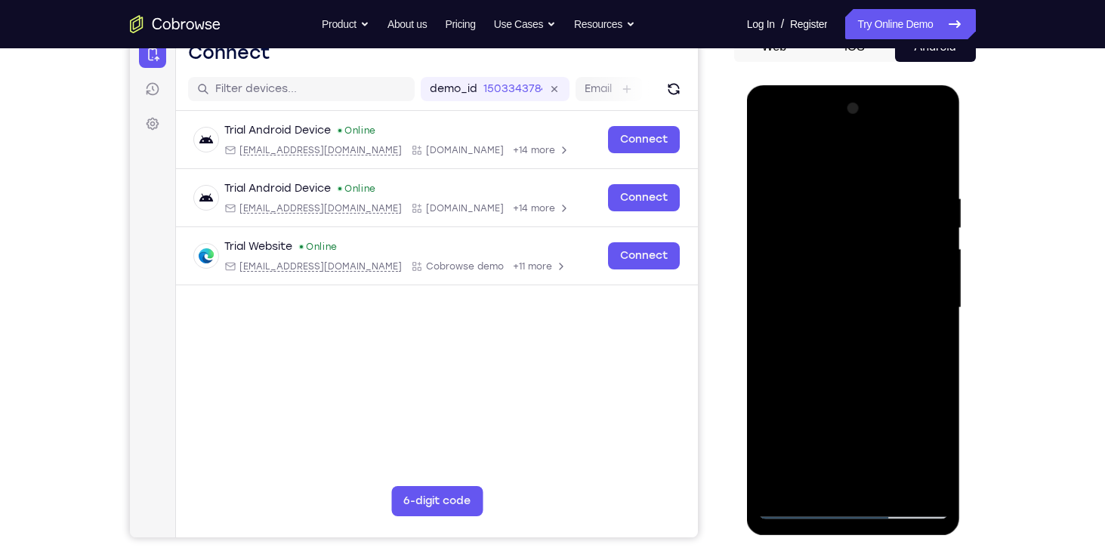
click at [865, 464] on div at bounding box center [853, 308] width 190 height 423
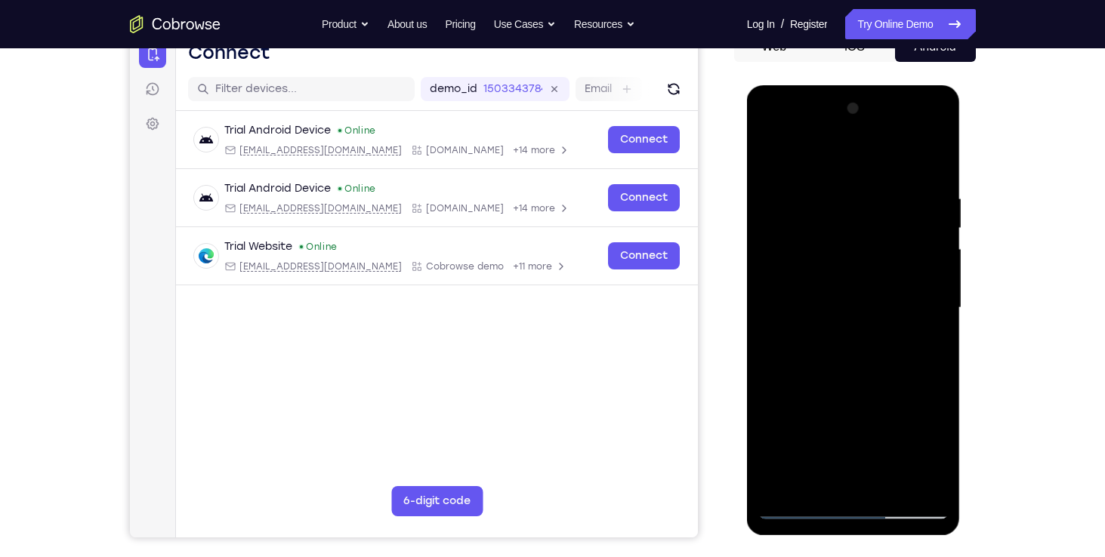
click at [935, 488] on div at bounding box center [853, 308] width 190 height 423
click at [795, 508] on div at bounding box center [853, 308] width 190 height 423
click at [798, 513] on div at bounding box center [853, 308] width 190 height 423
click at [811, 223] on div at bounding box center [853, 308] width 190 height 423
click at [812, 154] on div at bounding box center [853, 308] width 190 height 423
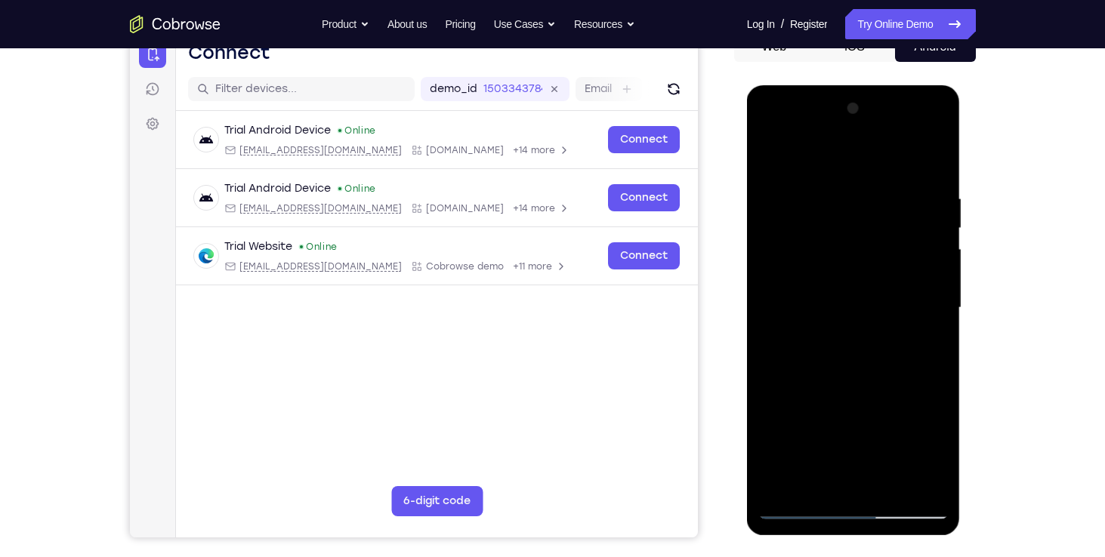
click at [827, 462] on div at bounding box center [853, 308] width 190 height 423
click at [832, 401] on div at bounding box center [853, 308] width 190 height 423
click at [821, 264] on div at bounding box center [853, 308] width 190 height 423
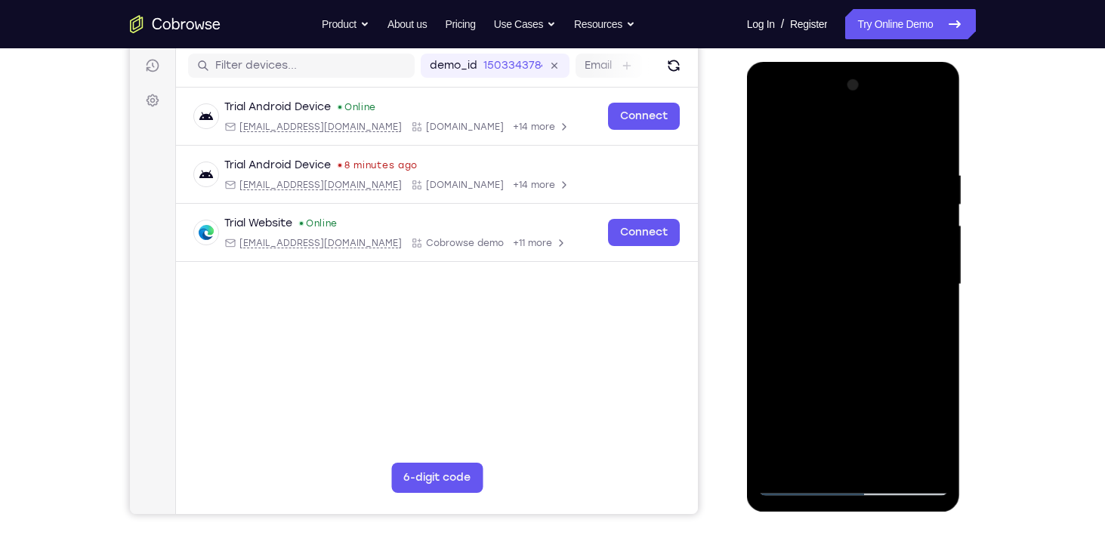
scroll to position [187, 0]
click at [928, 152] on div at bounding box center [853, 285] width 190 height 423
click at [903, 207] on div at bounding box center [853, 285] width 190 height 423
click at [925, 233] on div at bounding box center [853, 285] width 190 height 423
click at [928, 236] on div at bounding box center [853, 285] width 190 height 423
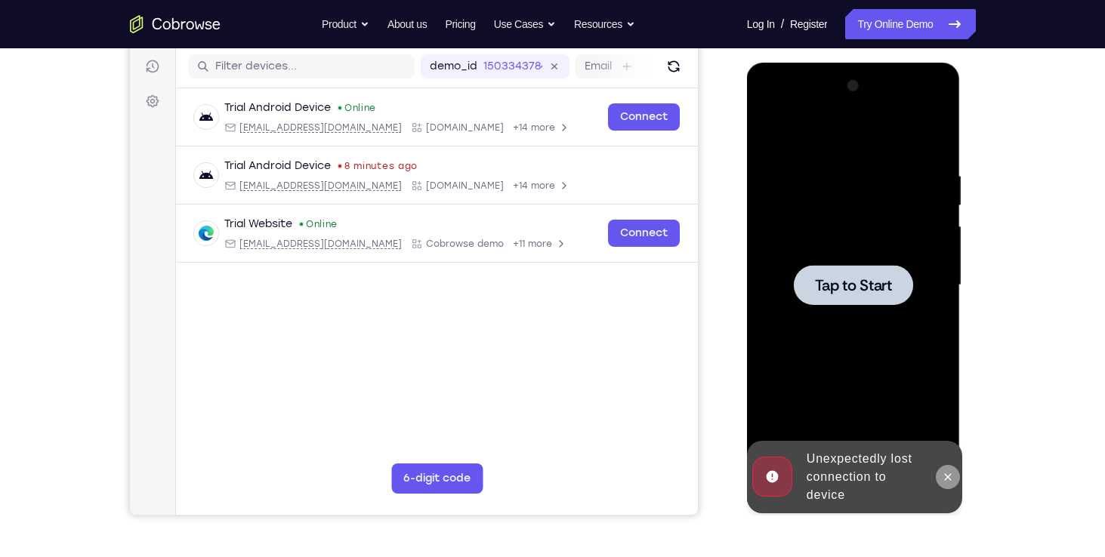
click at [946, 474] on icon at bounding box center [948, 477] width 12 height 12
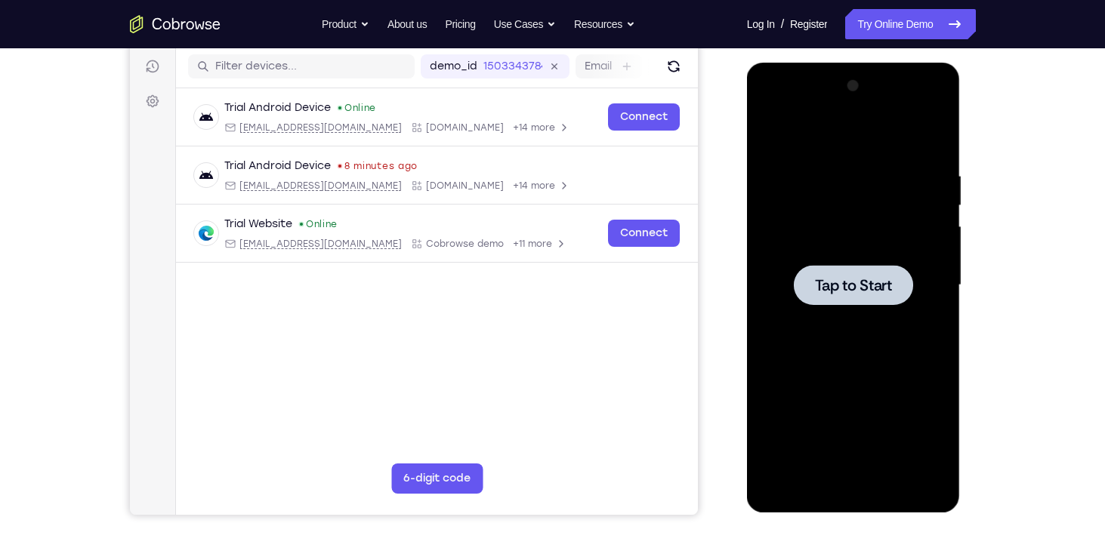
click at [829, 283] on span "Tap to Start" at bounding box center [853, 285] width 77 height 15
